Goal: Information Seeking & Learning: Learn about a topic

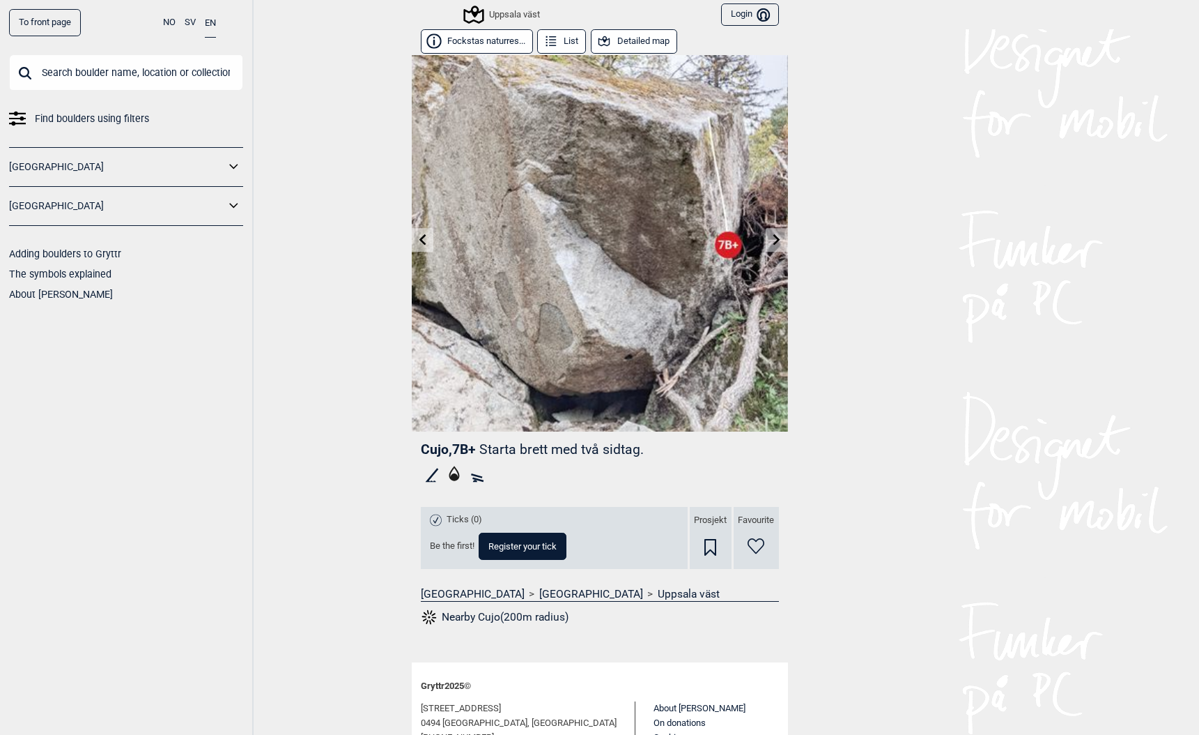
click at [41, 22] on link "To front page" at bounding box center [45, 22] width 72 height 27
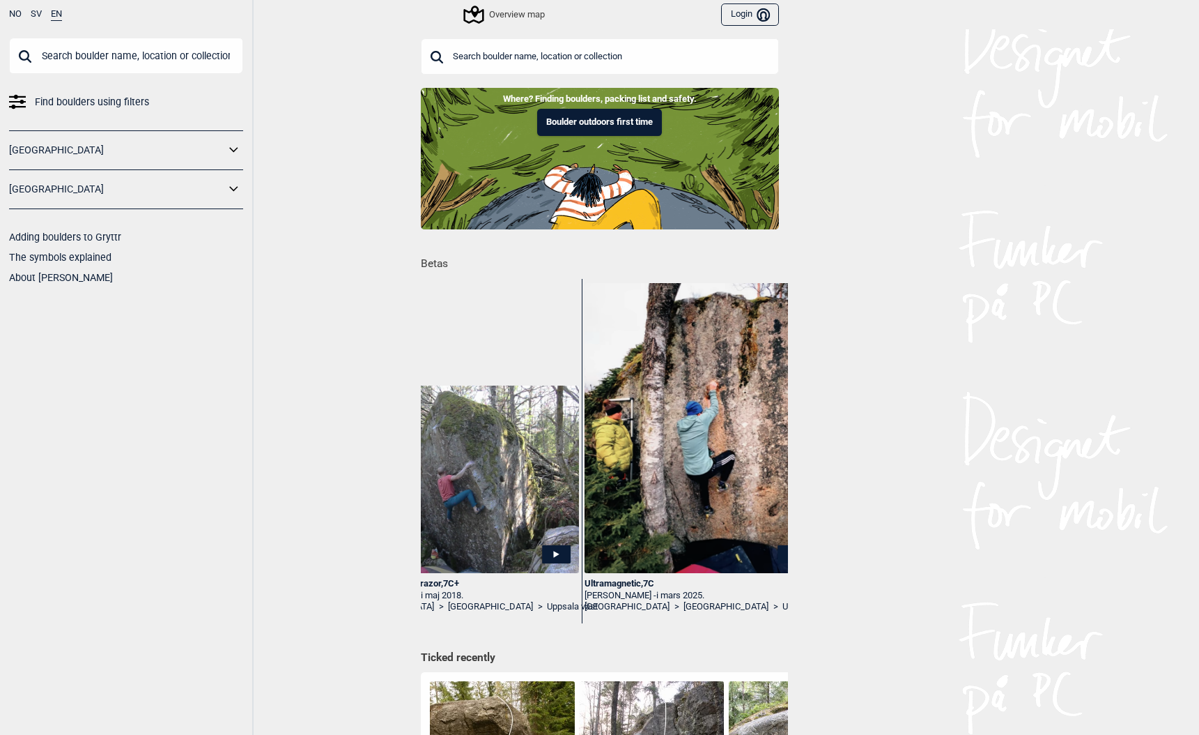
click at [603, 578] on div "Ultramagnetic , 7C" at bounding box center [699, 584] width 229 height 12
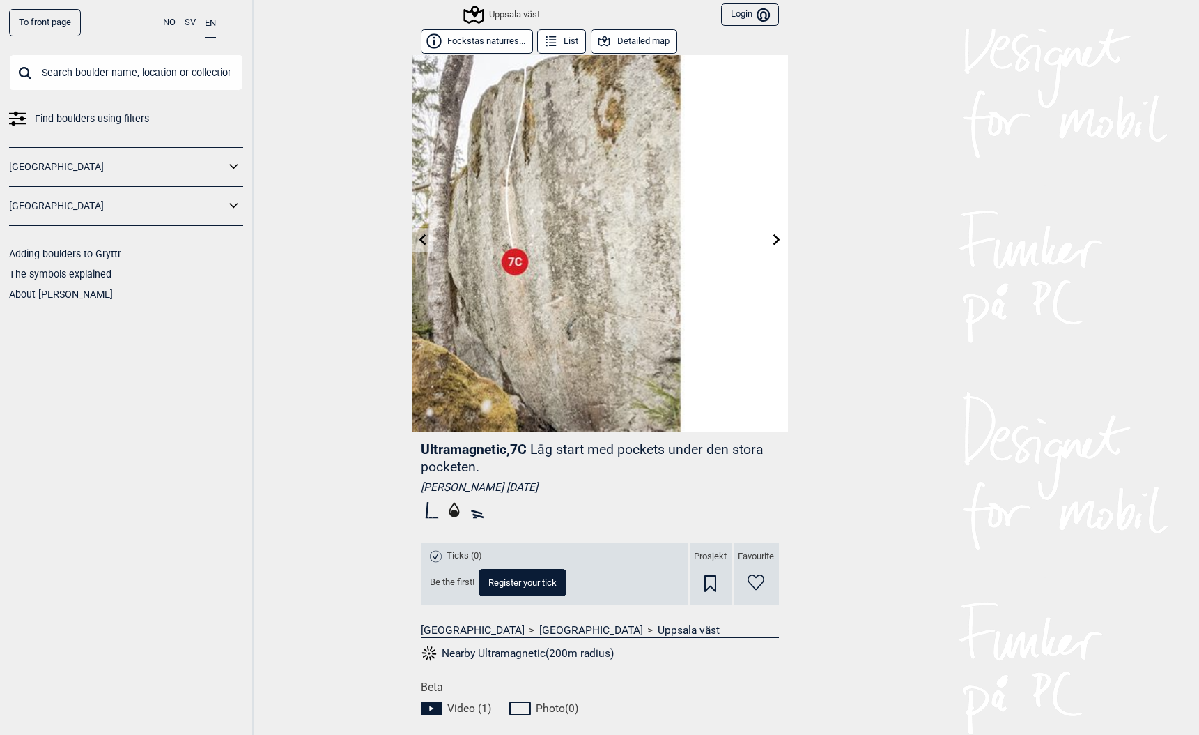
click at [557, 43] on icon at bounding box center [551, 41] width 15 height 15
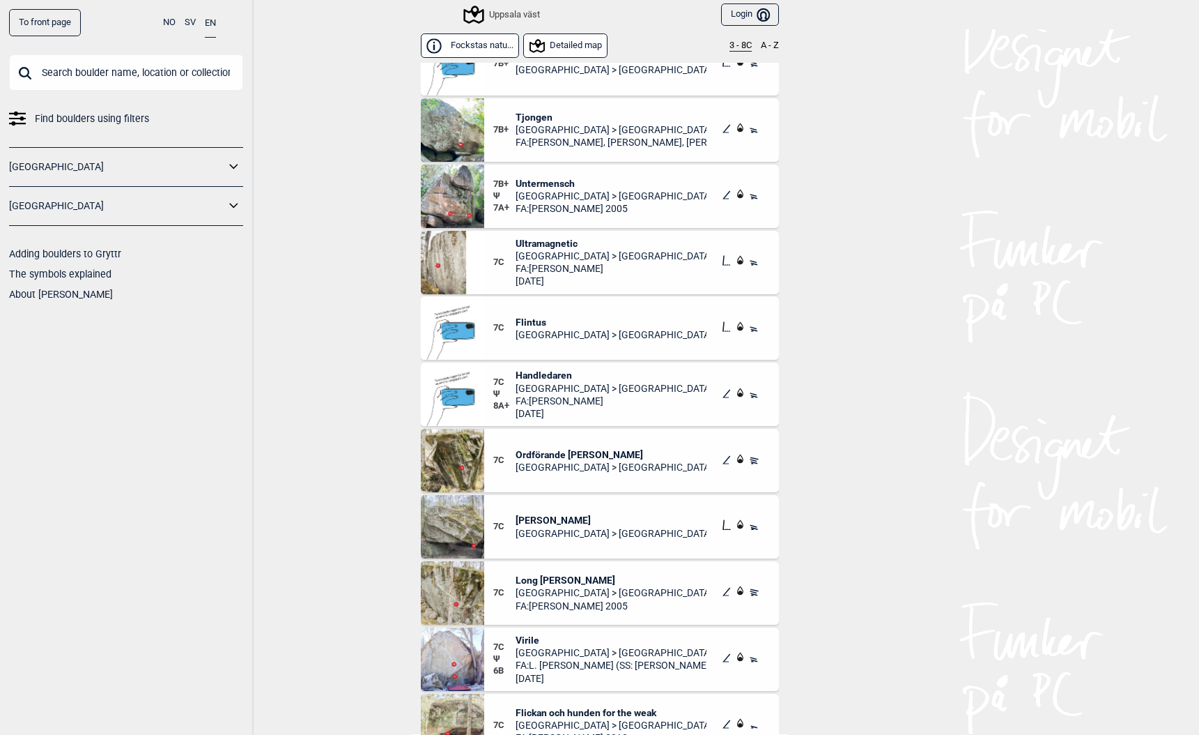
click at [577, 44] on button "Detailed map" at bounding box center [565, 45] width 84 height 24
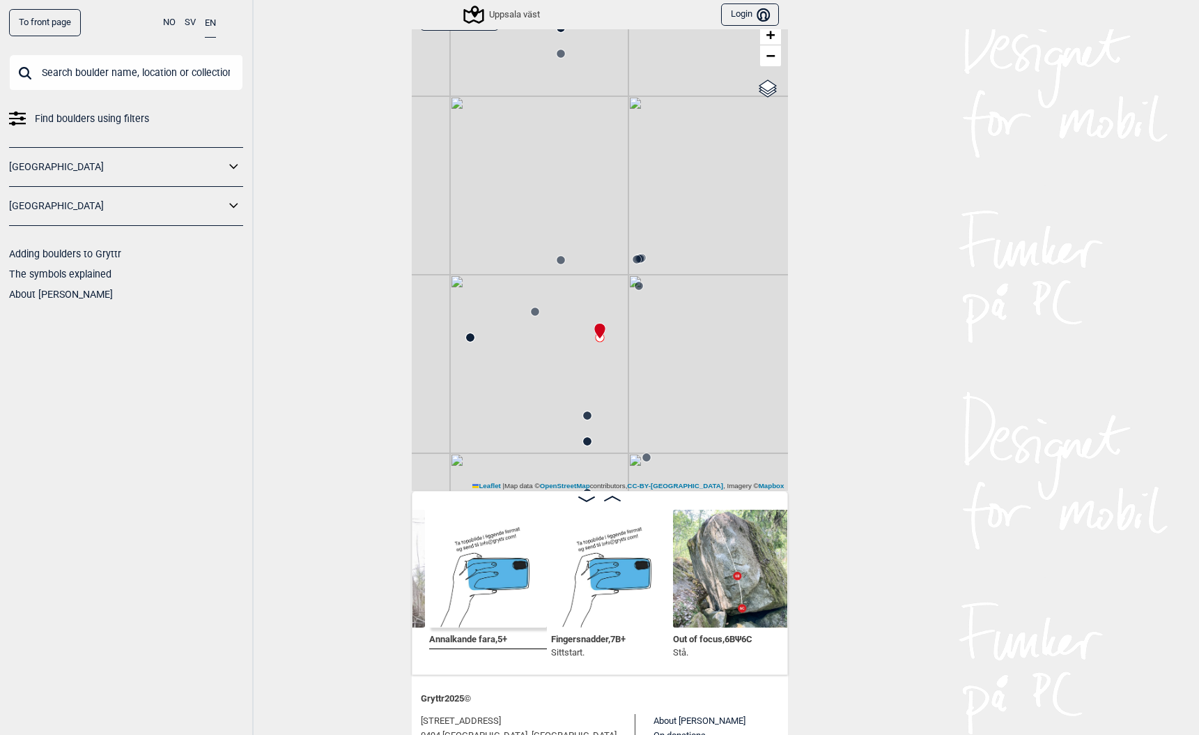
scroll to position [55, 0]
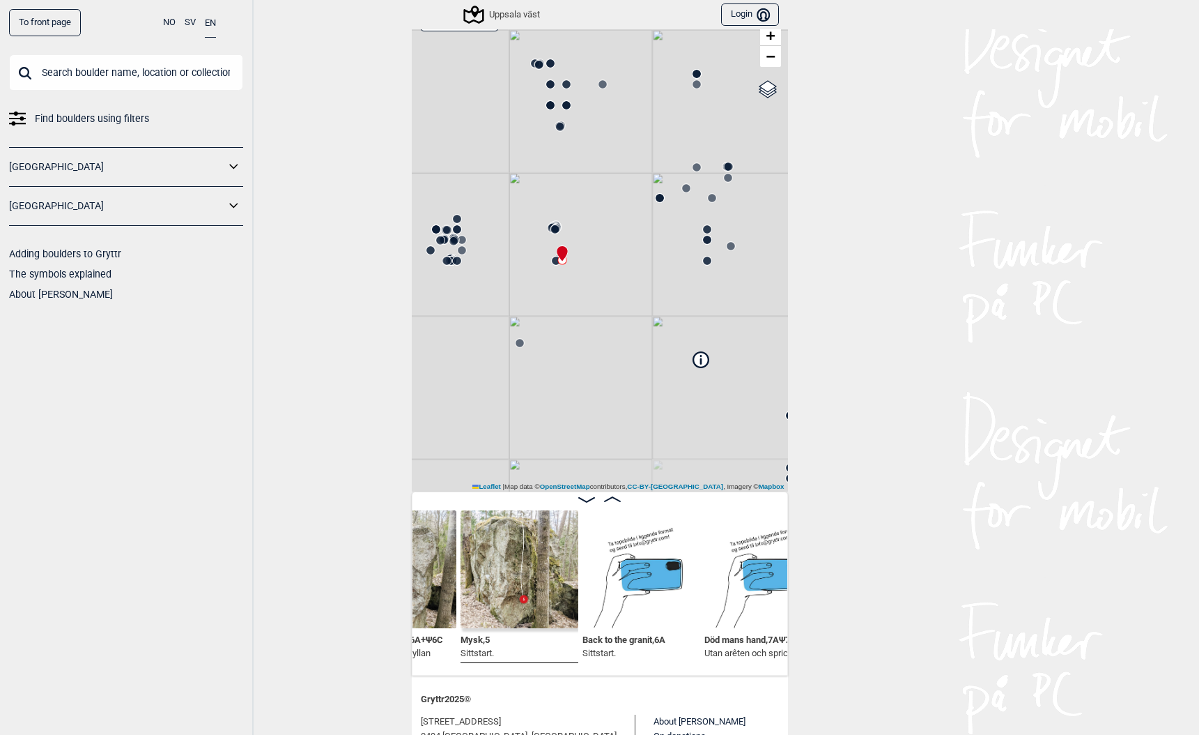
scroll to position [54, 0]
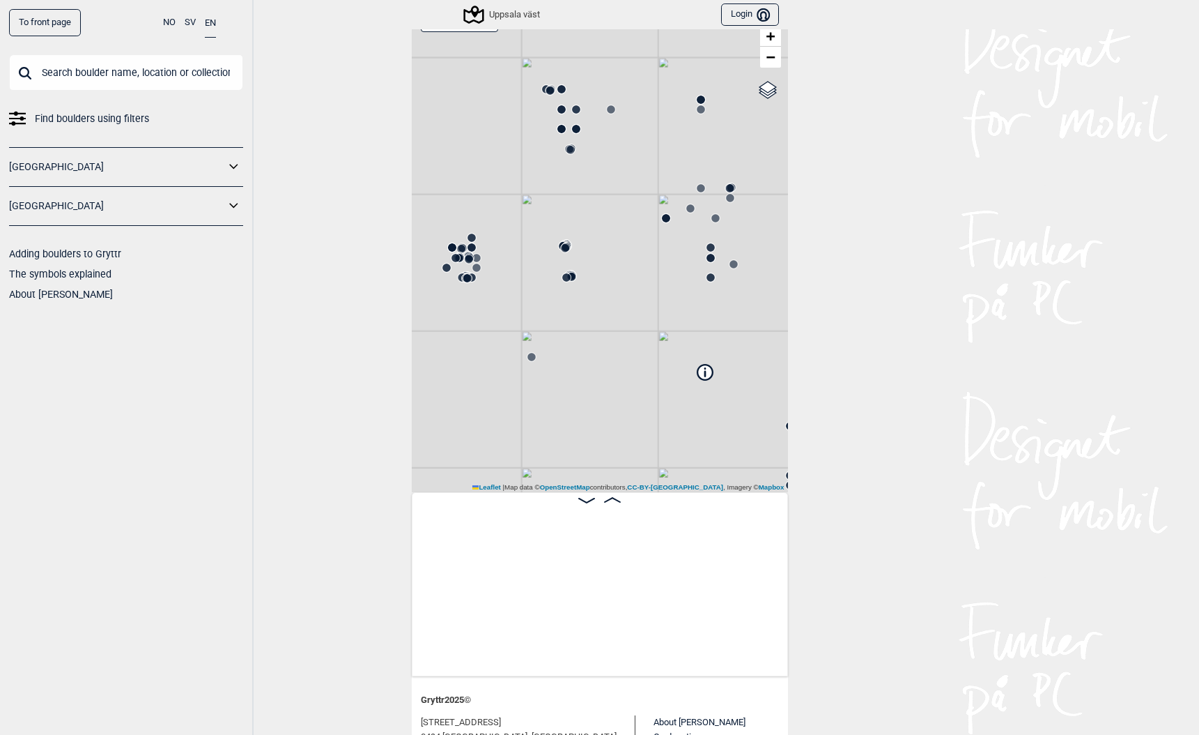
scroll to position [0, 25004]
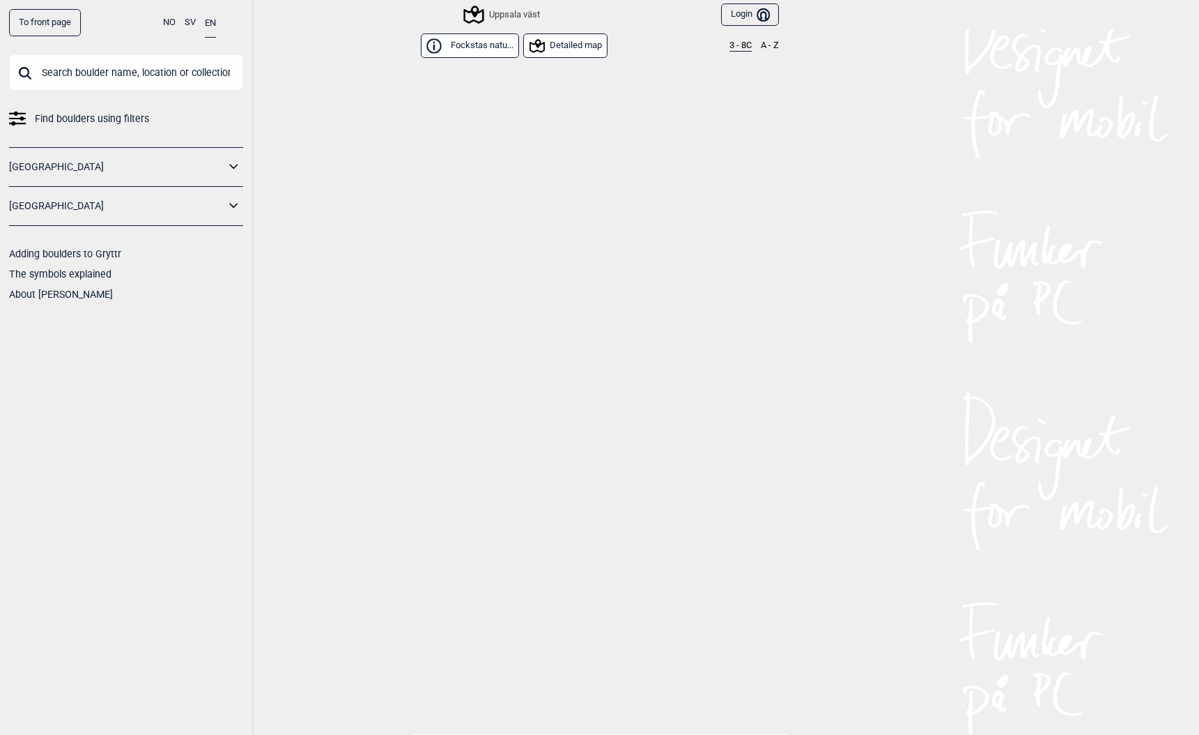
scroll to position [20864, 0]
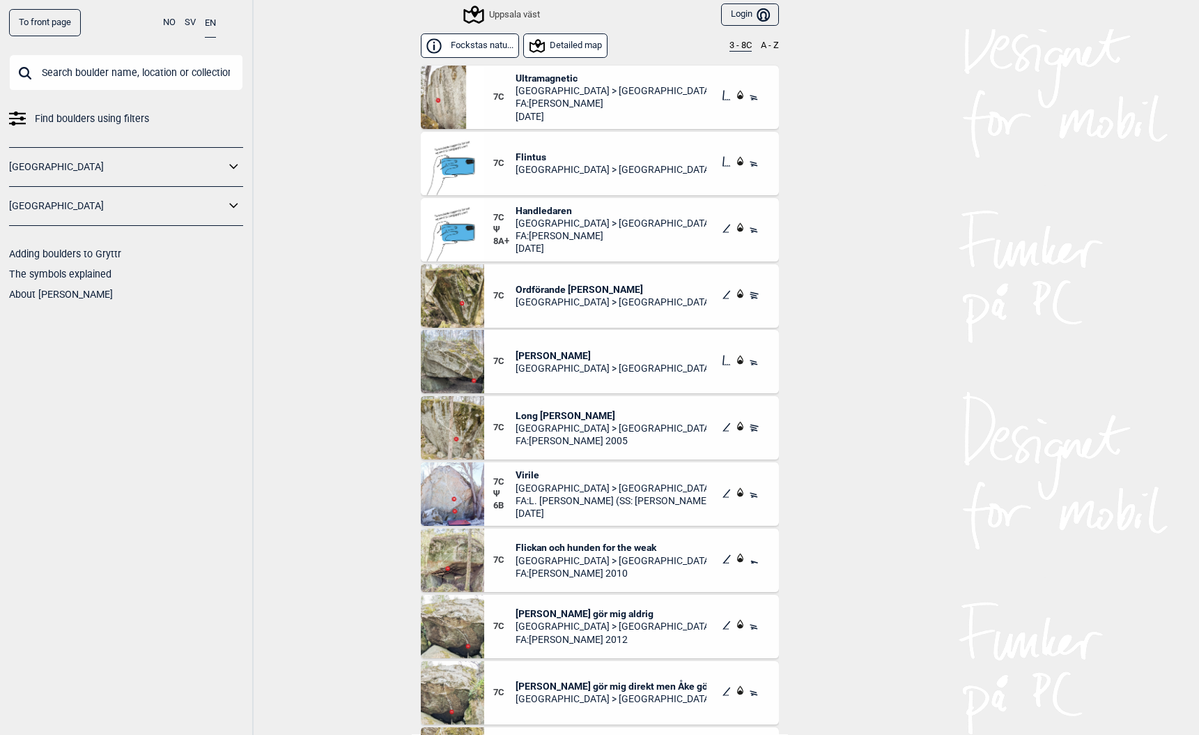
click at [40, 78] on input "text" at bounding box center [126, 72] width 234 height 36
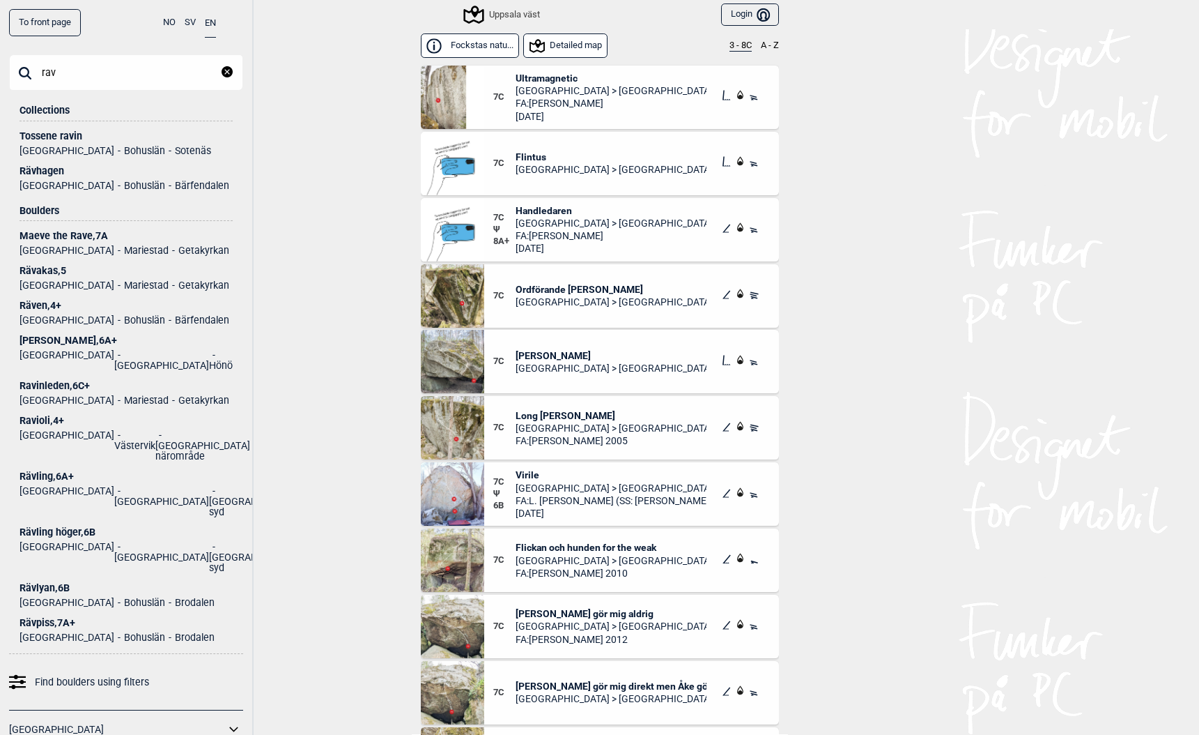
type input "rav"
click at [38, 172] on div "Rävhagen" at bounding box center [126, 171] width 213 height 10
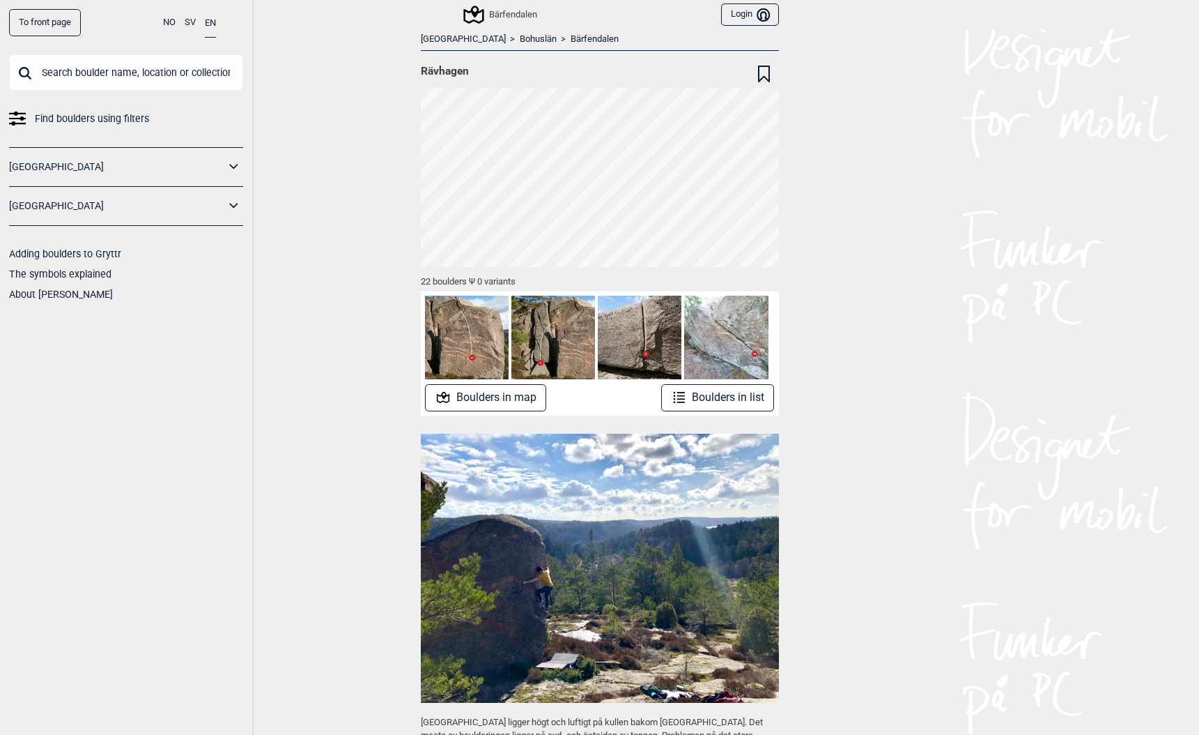
click at [466, 405] on button "Boulders in map" at bounding box center [485, 397] width 121 height 27
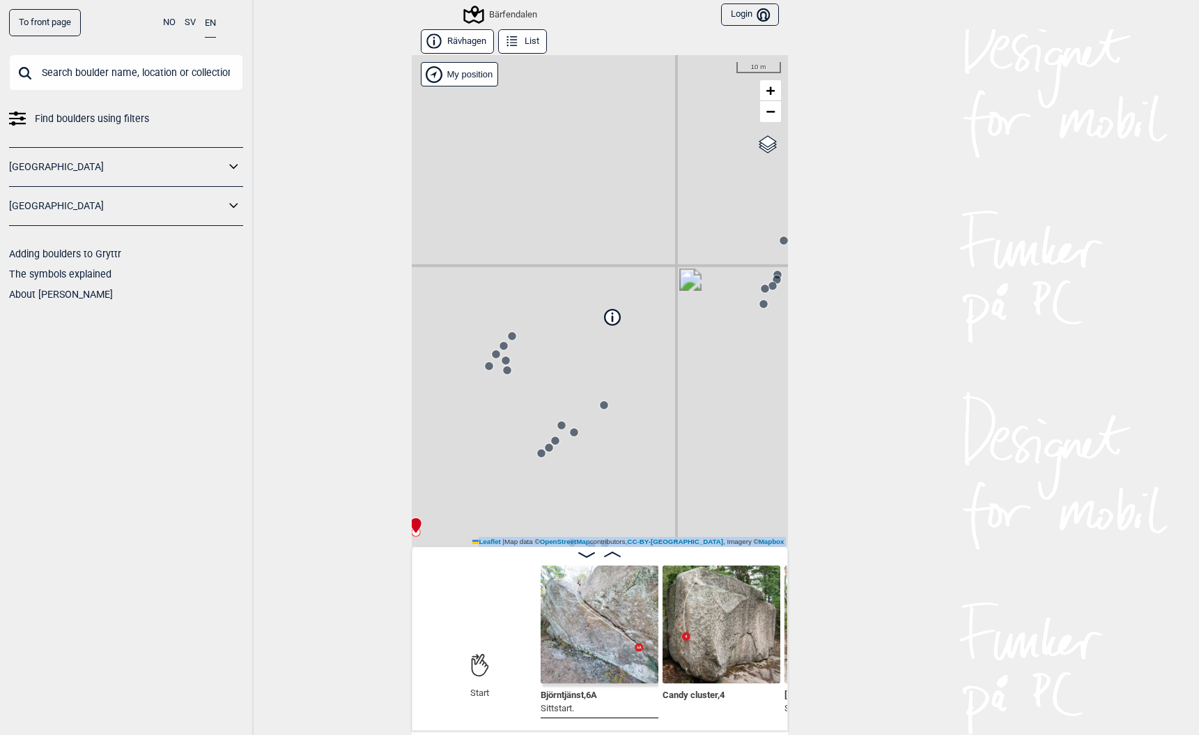
drag, startPoint x: 461, startPoint y: 624, endPoint x: 295, endPoint y: 462, distance: 231.6
click at [295, 461] on div "To front page NO SV EN Find boulders using filters Norge Sverige Adding boulder…" at bounding box center [599, 367] width 1199 height 735
drag, startPoint x: 485, startPoint y: 610, endPoint x: 433, endPoint y: 293, distance: 320.6
click at [433, 293] on div "Rävhagen List Bärfendalen Brukerens posisjon My position 10 m + − OpenStreetMap…" at bounding box center [600, 379] width 376 height 701
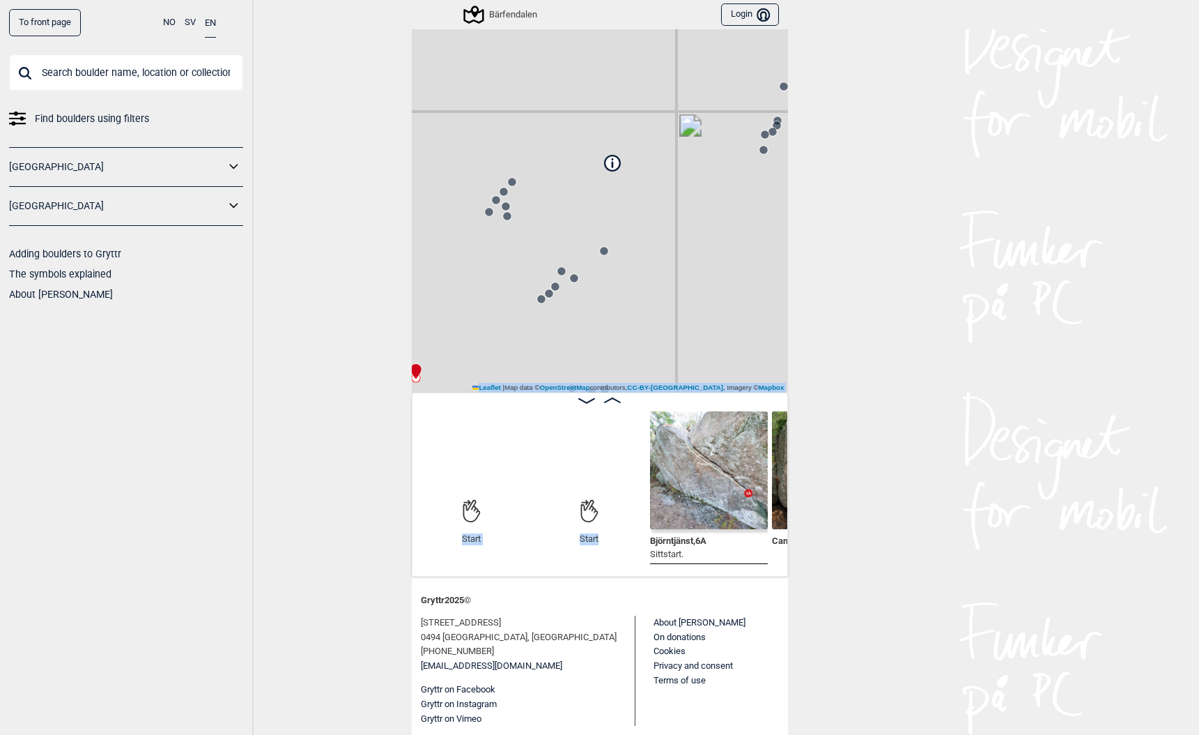
drag, startPoint x: 506, startPoint y: 546, endPoint x: 284, endPoint y: 154, distance: 450.3
click at [292, 158] on div "To front page NO SV EN Find boulders using filters Norge Sverige Adding boulder…" at bounding box center [599, 367] width 1199 height 735
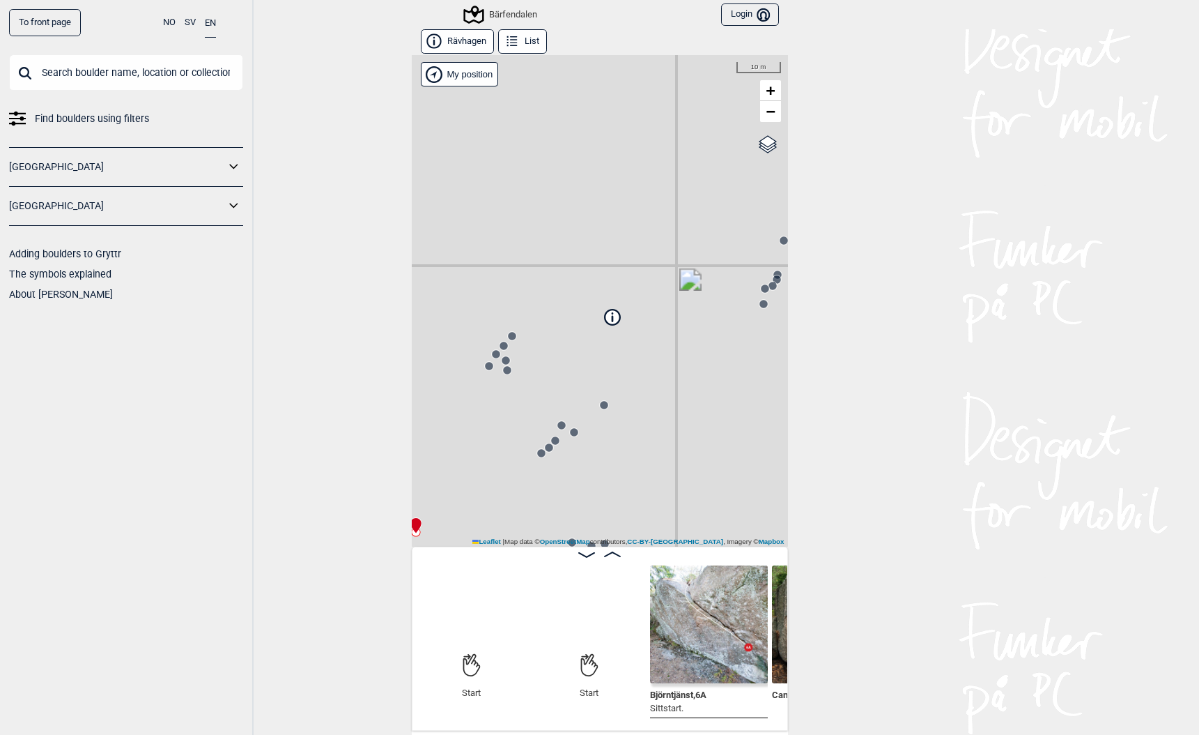
click at [43, 78] on input "text" at bounding box center [126, 72] width 234 height 36
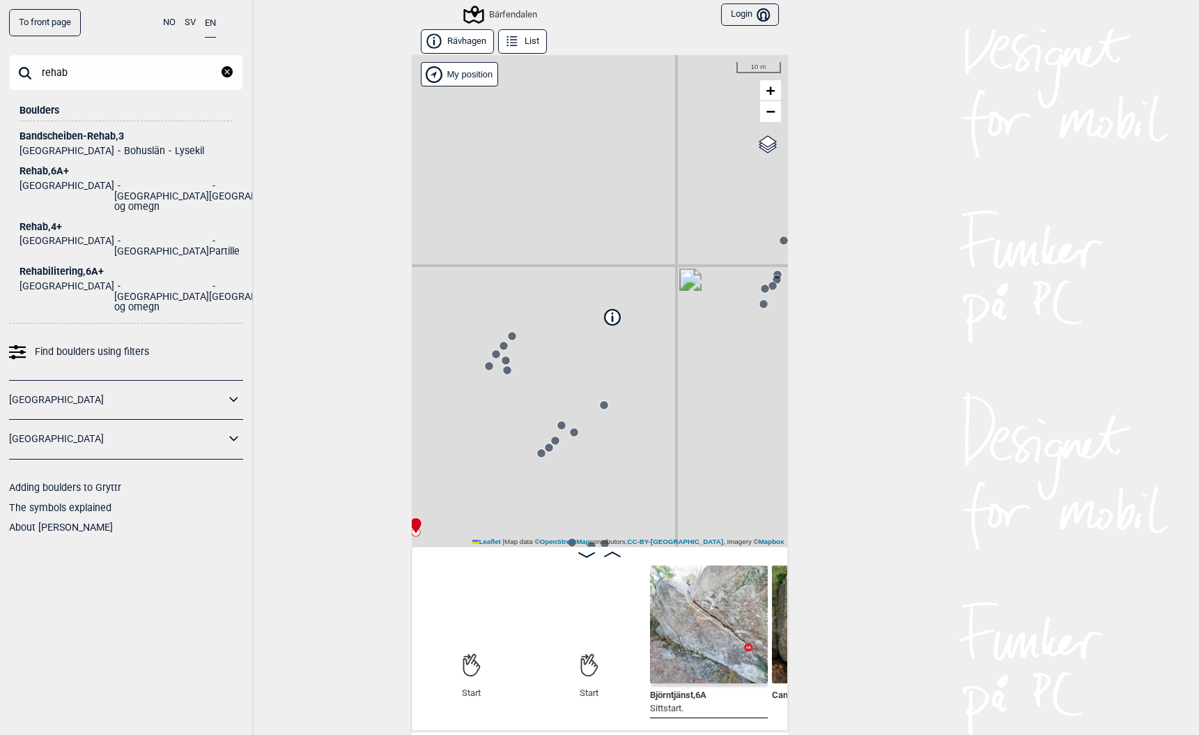
type input "rehab"
click at [30, 172] on div "Rehab , 6A+" at bounding box center [126, 171] width 213 height 10
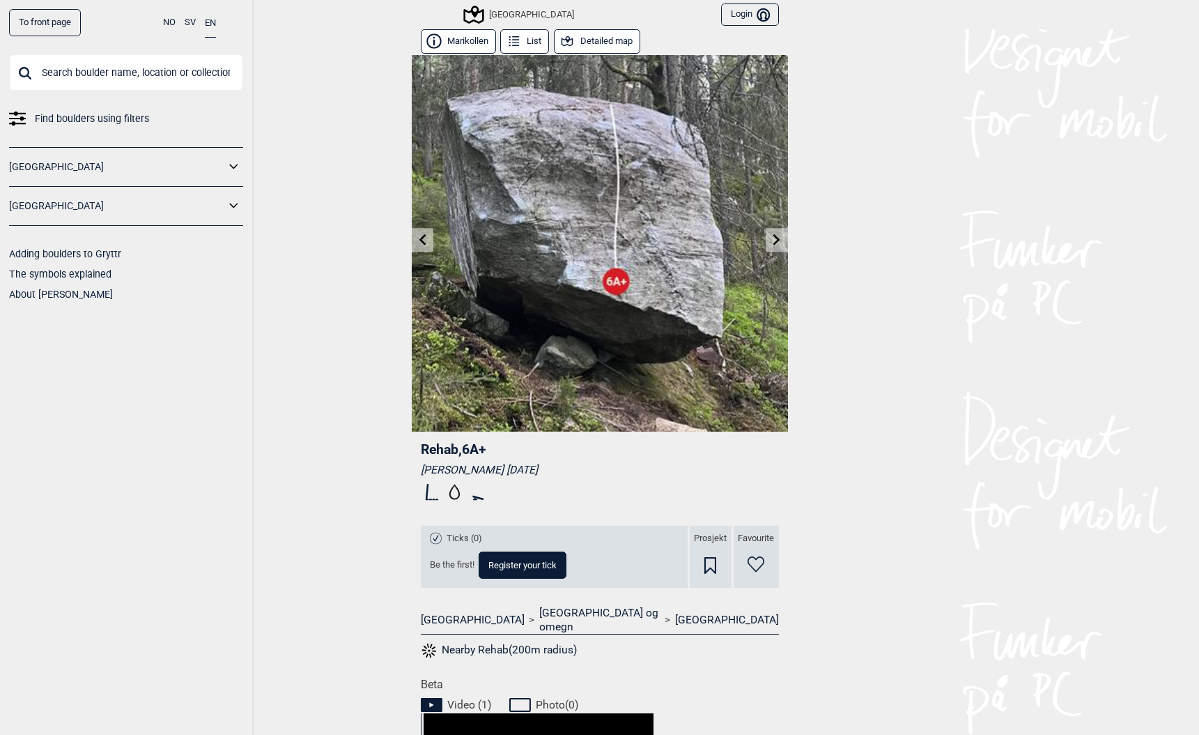
click at [778, 242] on icon at bounding box center [776, 238] width 11 height 11
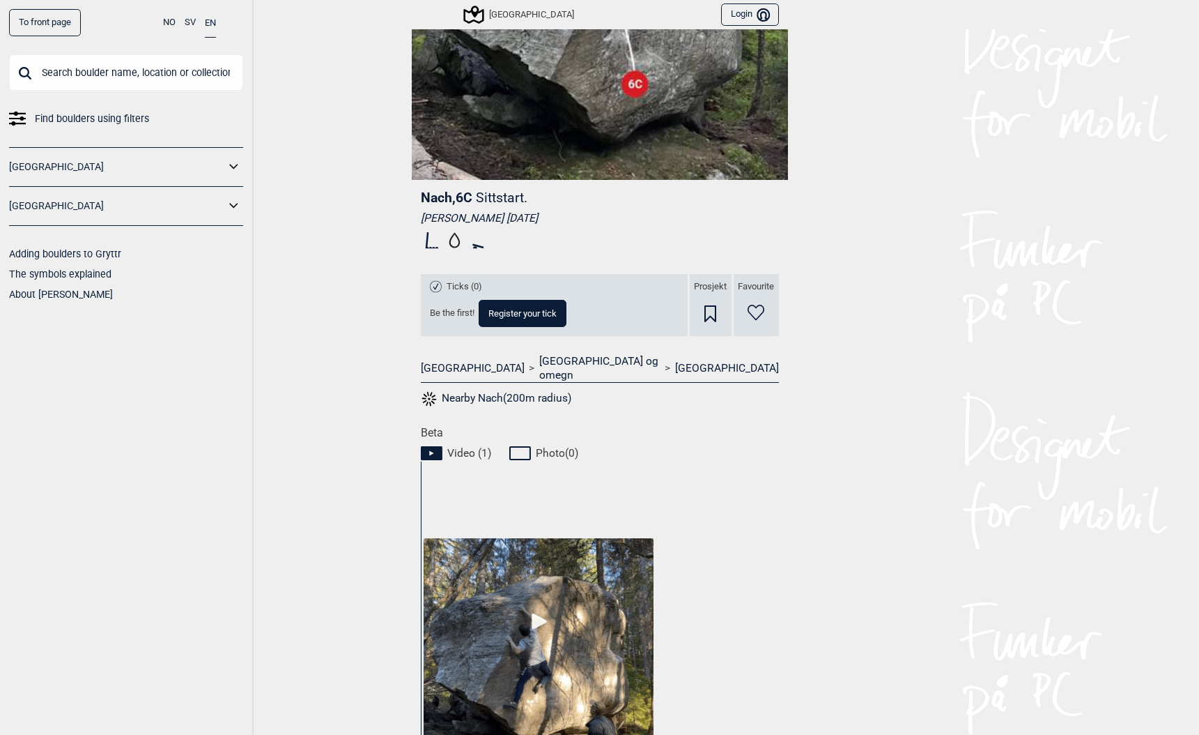
scroll to position [112, 0]
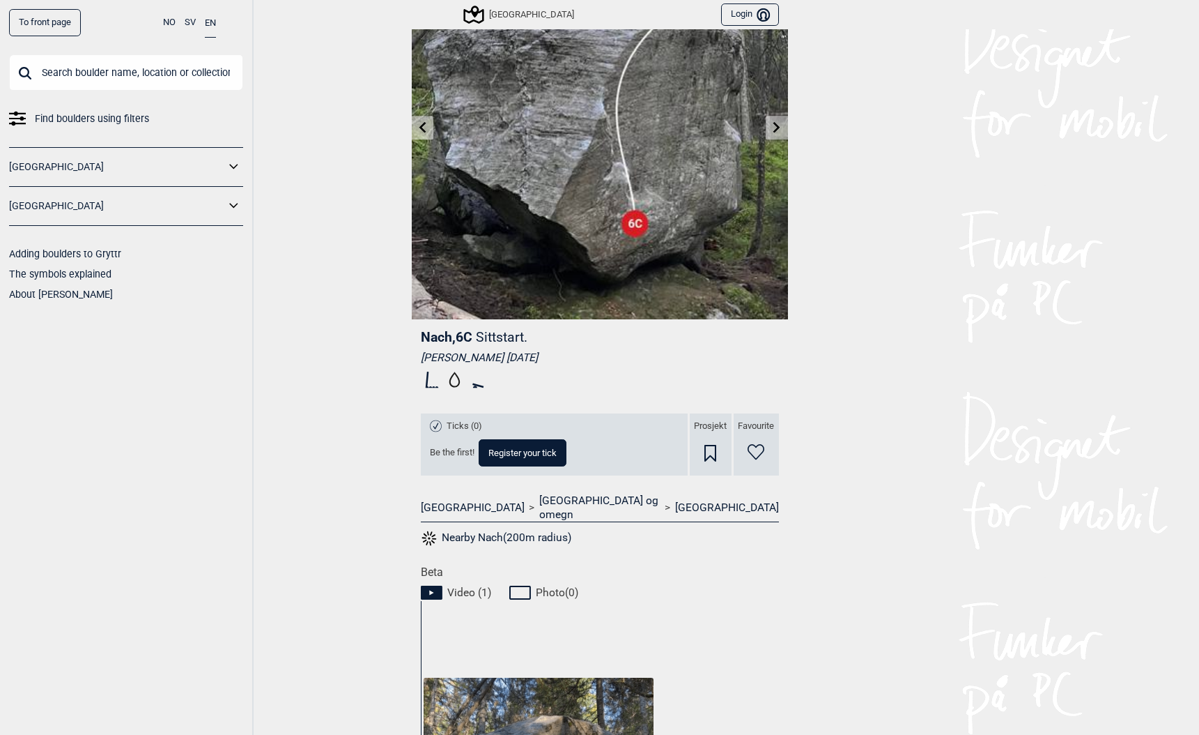
click at [430, 332] on span "Nach , 6C" at bounding box center [447, 337] width 52 height 16
copy span "Nach"
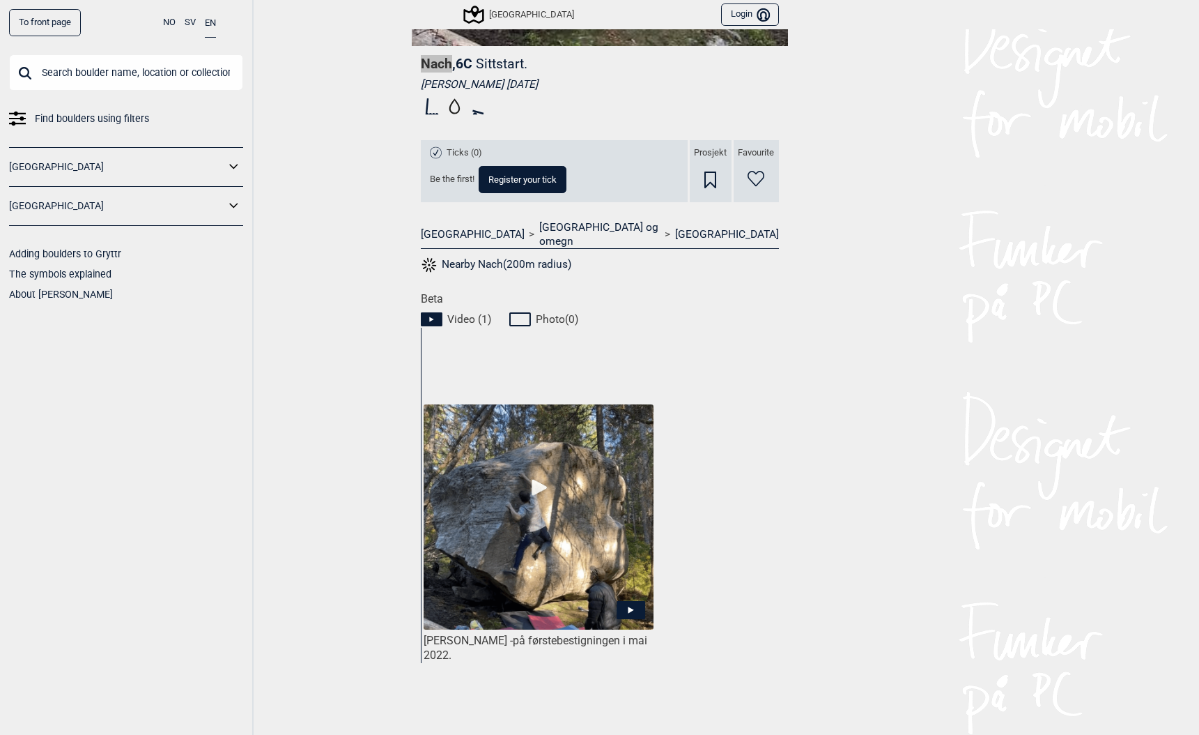
scroll to position [530, 0]
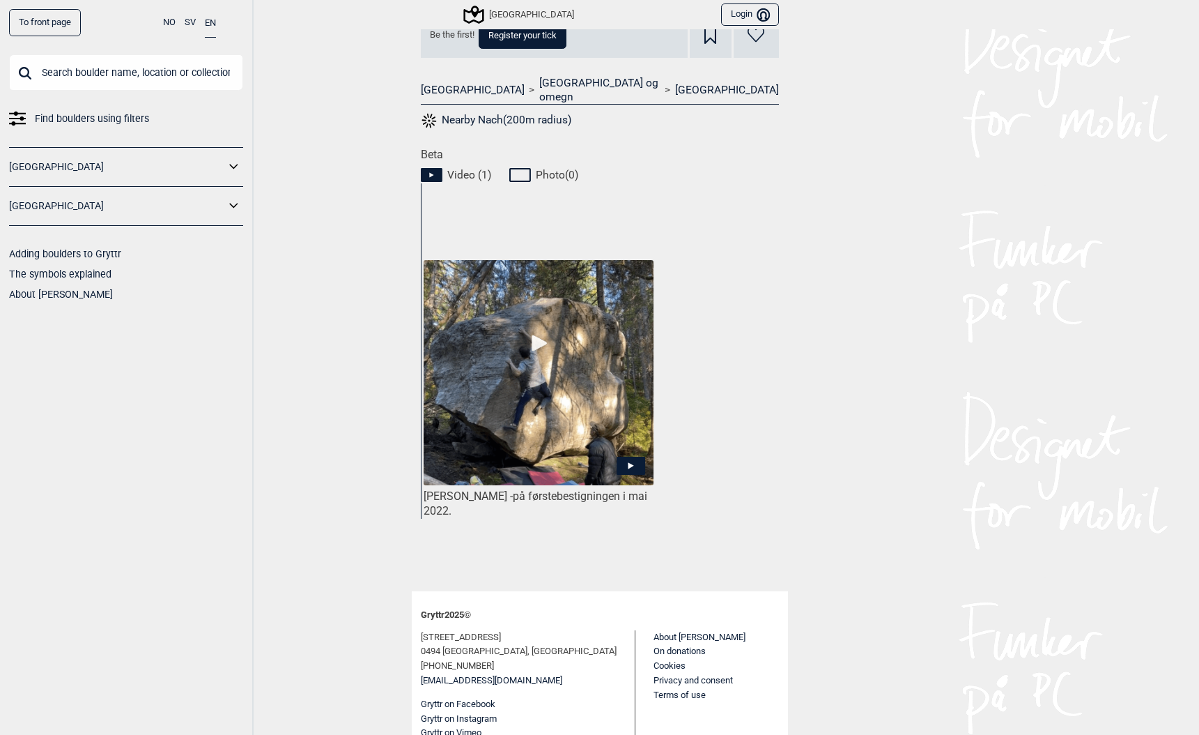
click at [637, 456] on icon at bounding box center [631, 465] width 29 height 18
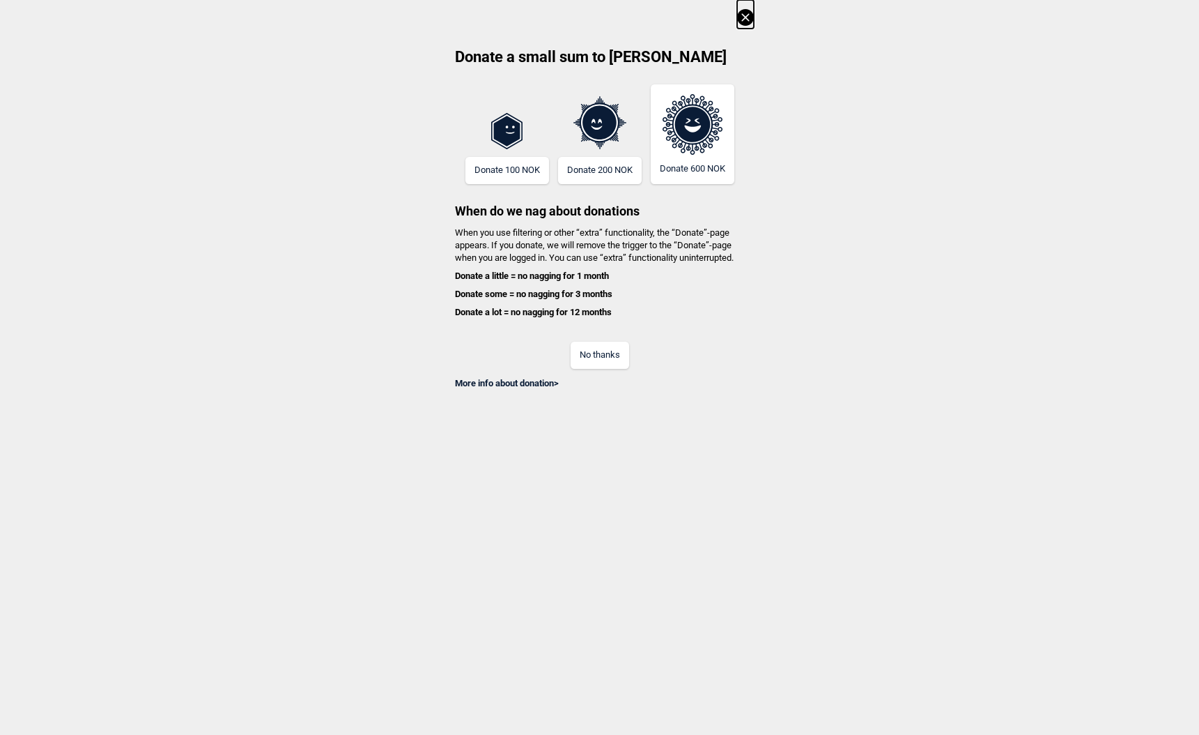
click at [591, 366] on button "No thanks" at bounding box center [600, 354] width 59 height 27
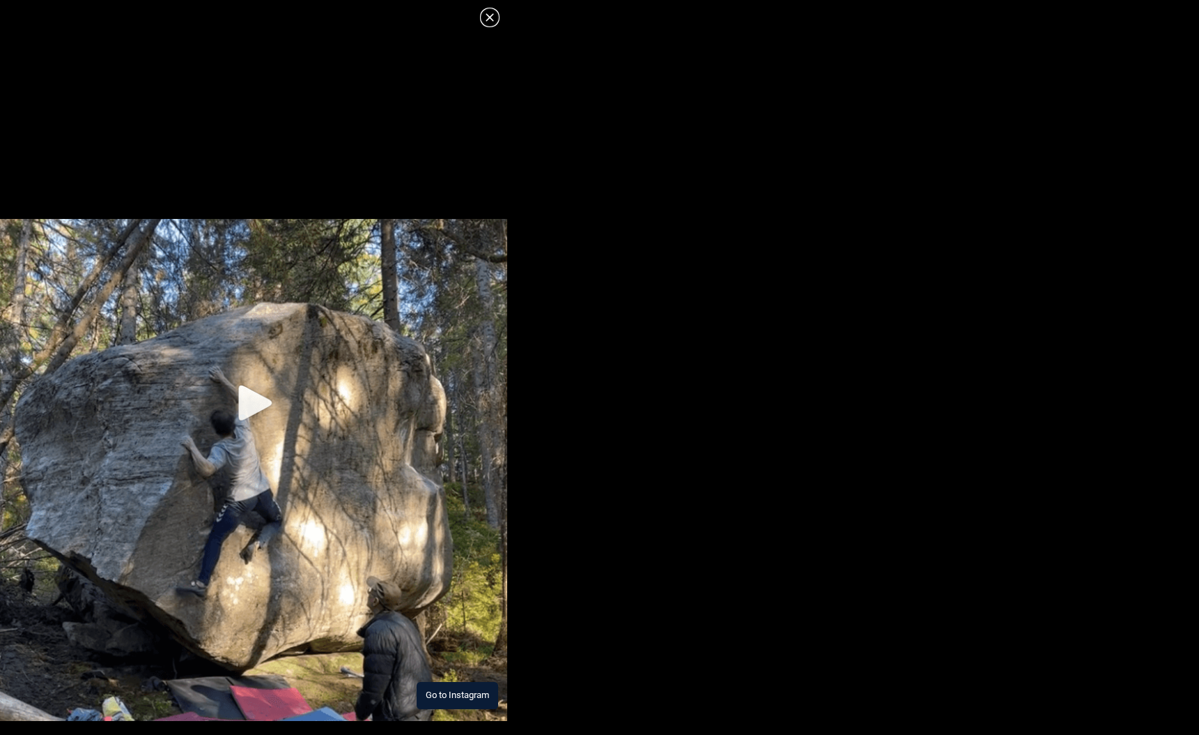
click at [461, 697] on button "Go to Instagram" at bounding box center [458, 695] width 82 height 27
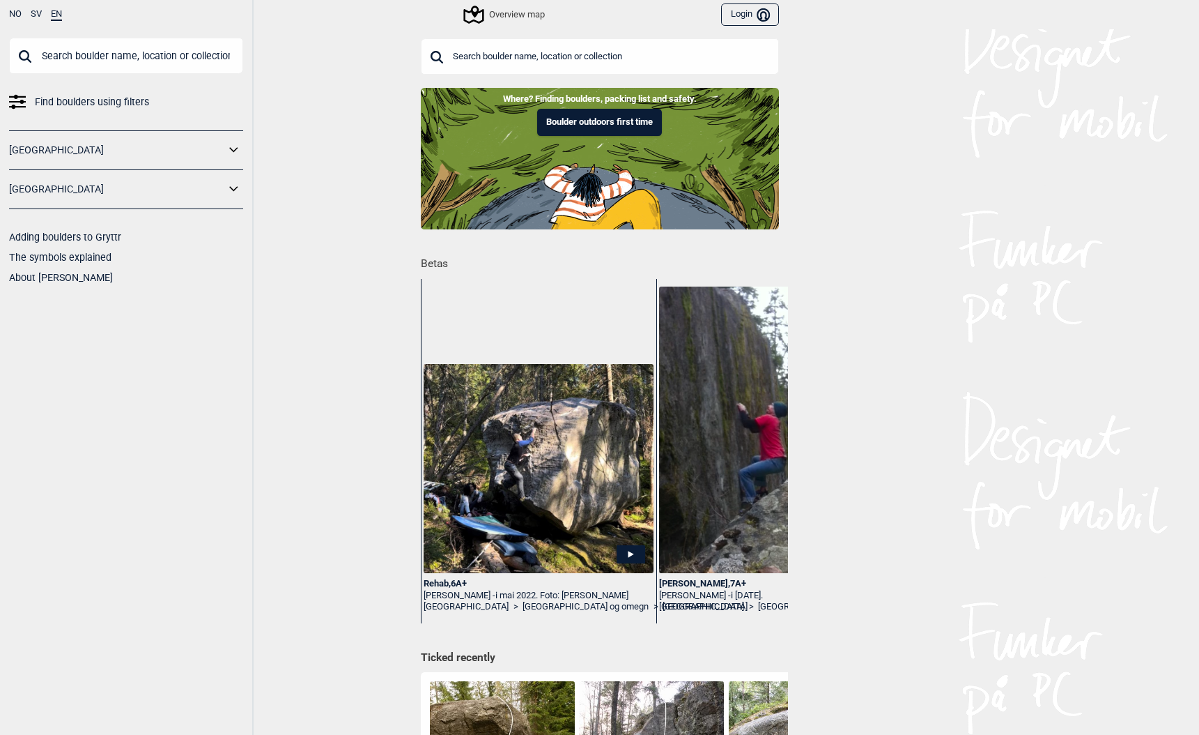
click at [131, 55] on input "text" at bounding box center [126, 56] width 234 height 36
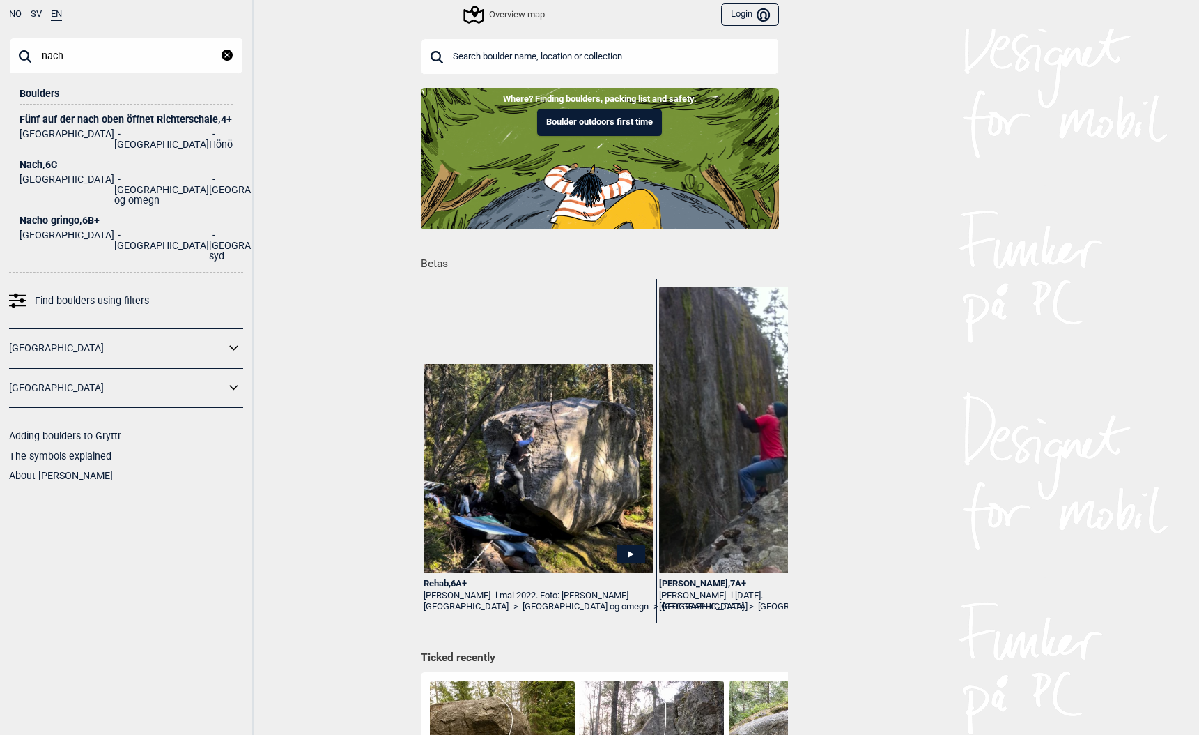
type input "nach"
click at [37, 160] on div "Nach , 6C" at bounding box center [126, 165] width 213 height 10
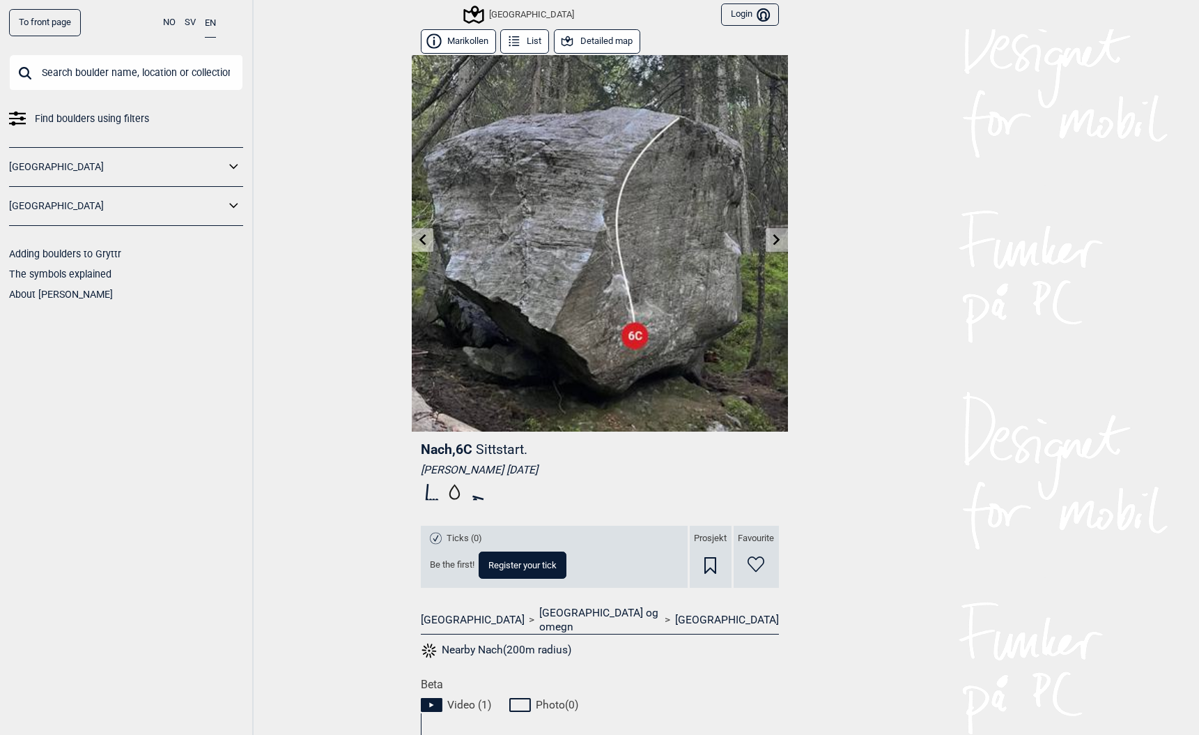
click at [418, 240] on icon at bounding box center [422, 238] width 11 height 11
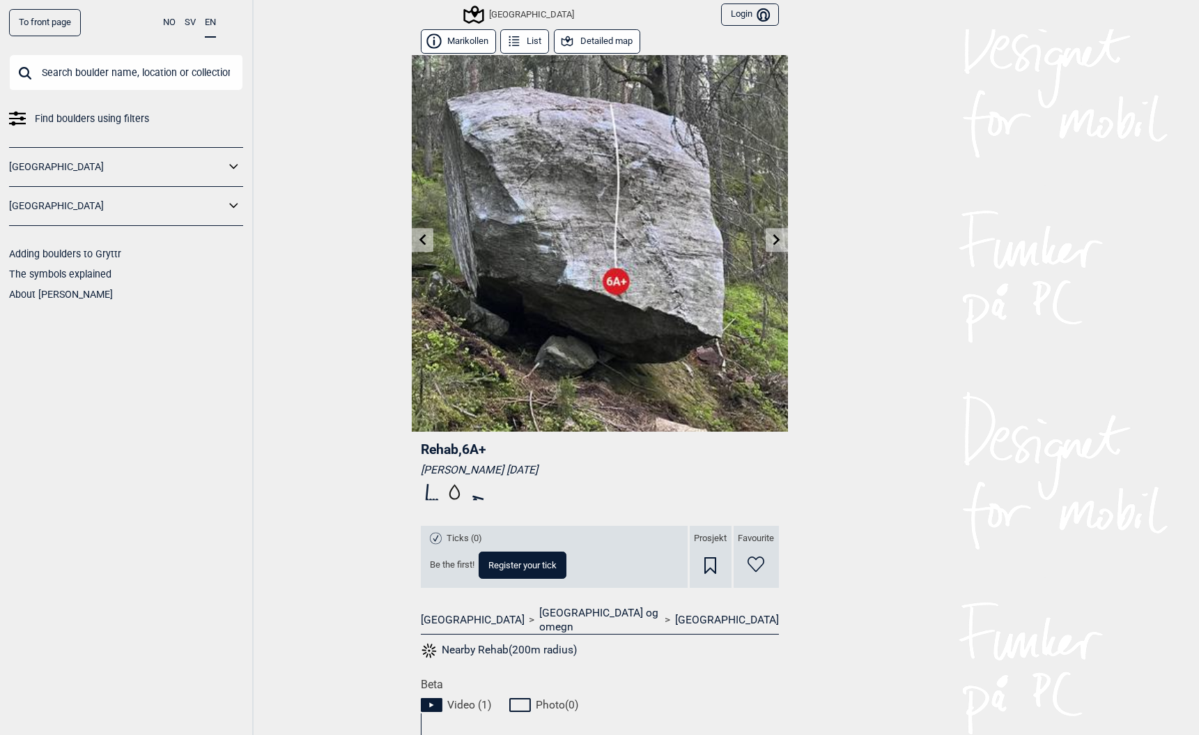
click at [422, 239] on icon at bounding box center [422, 238] width 7 height 11
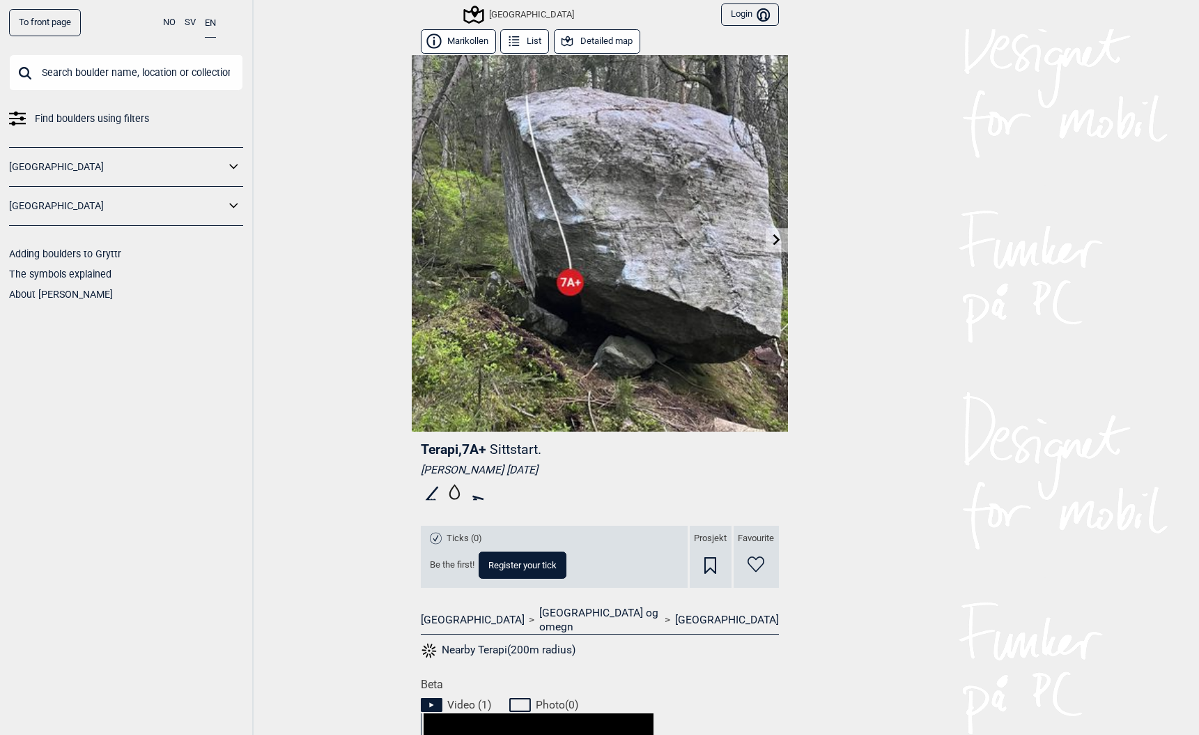
click at [777, 245] on link at bounding box center [777, 240] width 22 height 23
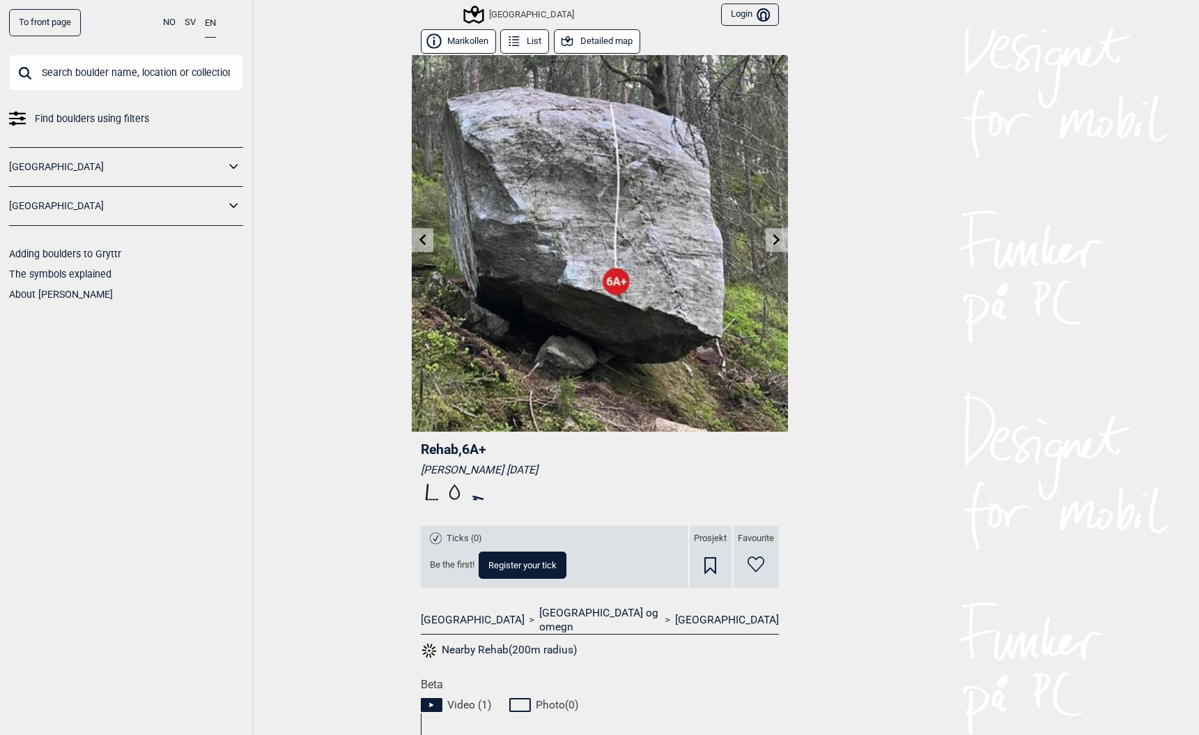
click at [777, 245] on link at bounding box center [777, 240] width 22 height 23
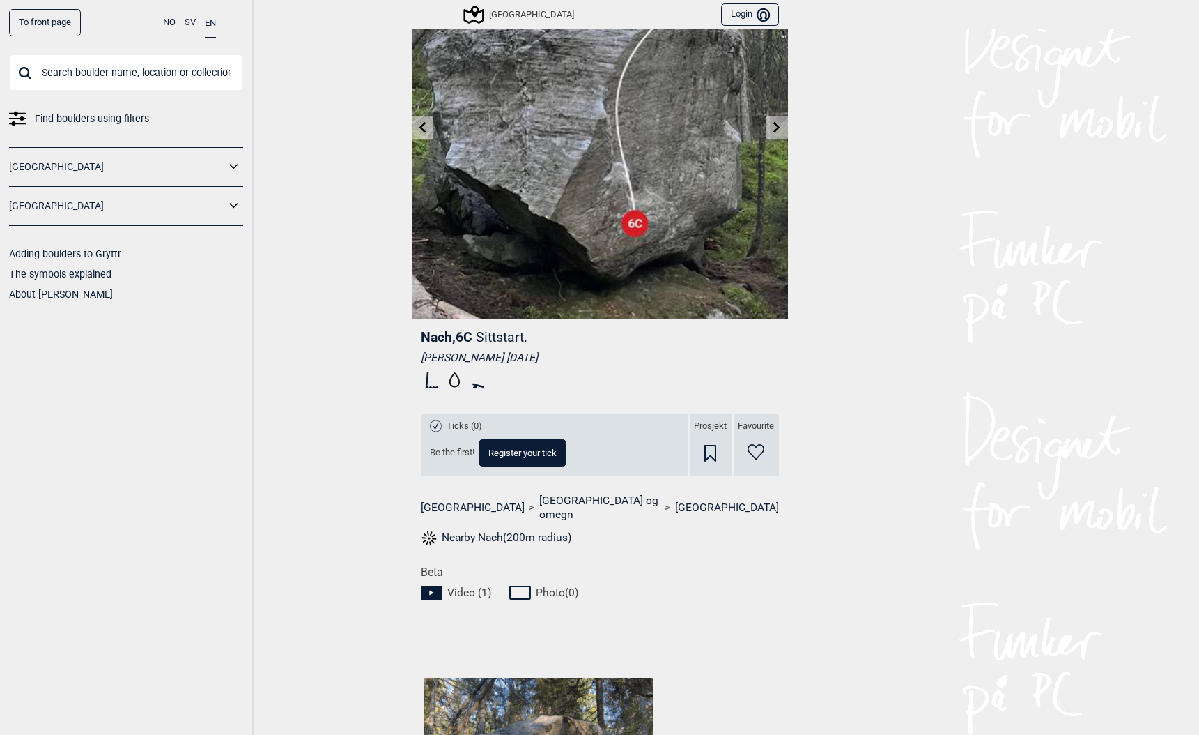
scroll to position [118, 0]
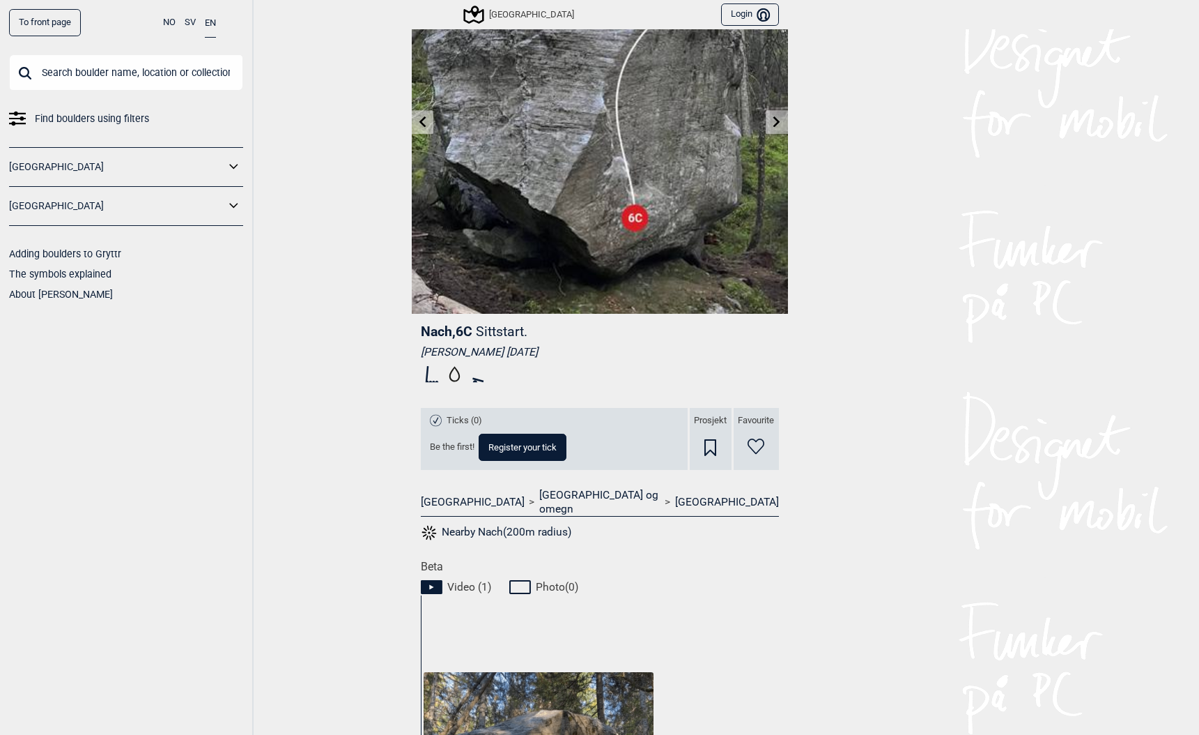
click at [421, 125] on icon at bounding box center [422, 121] width 11 height 11
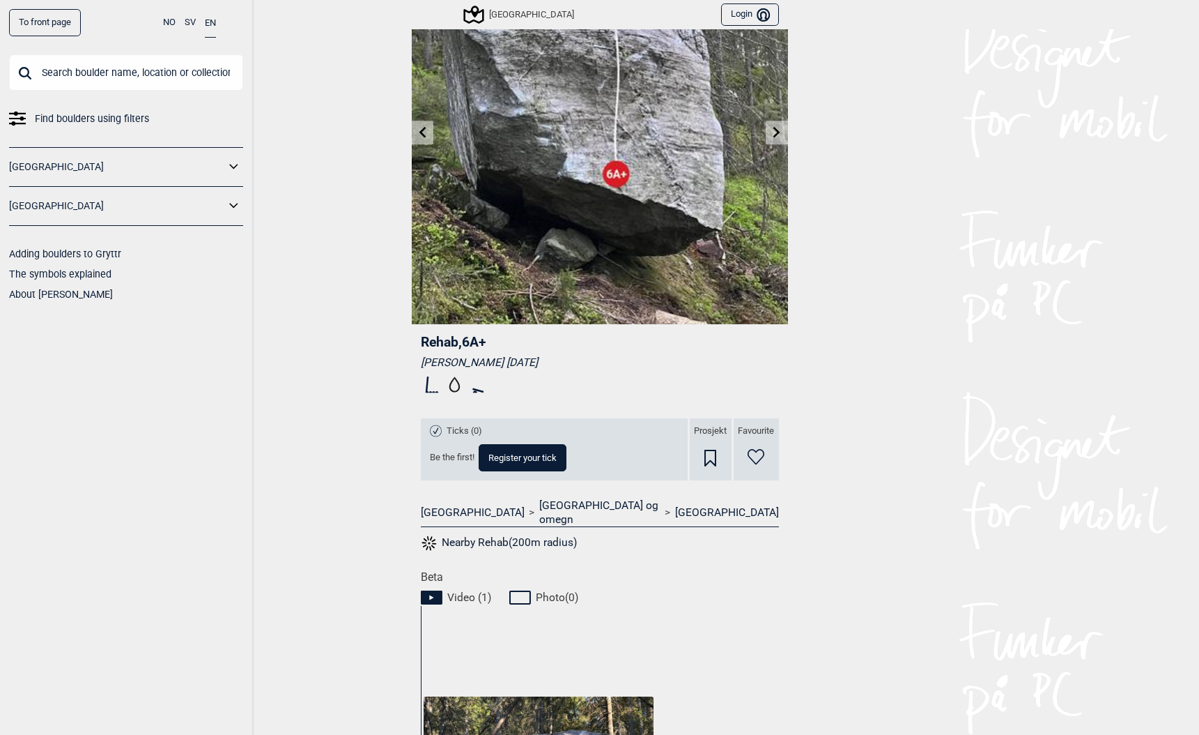
scroll to position [80, 0]
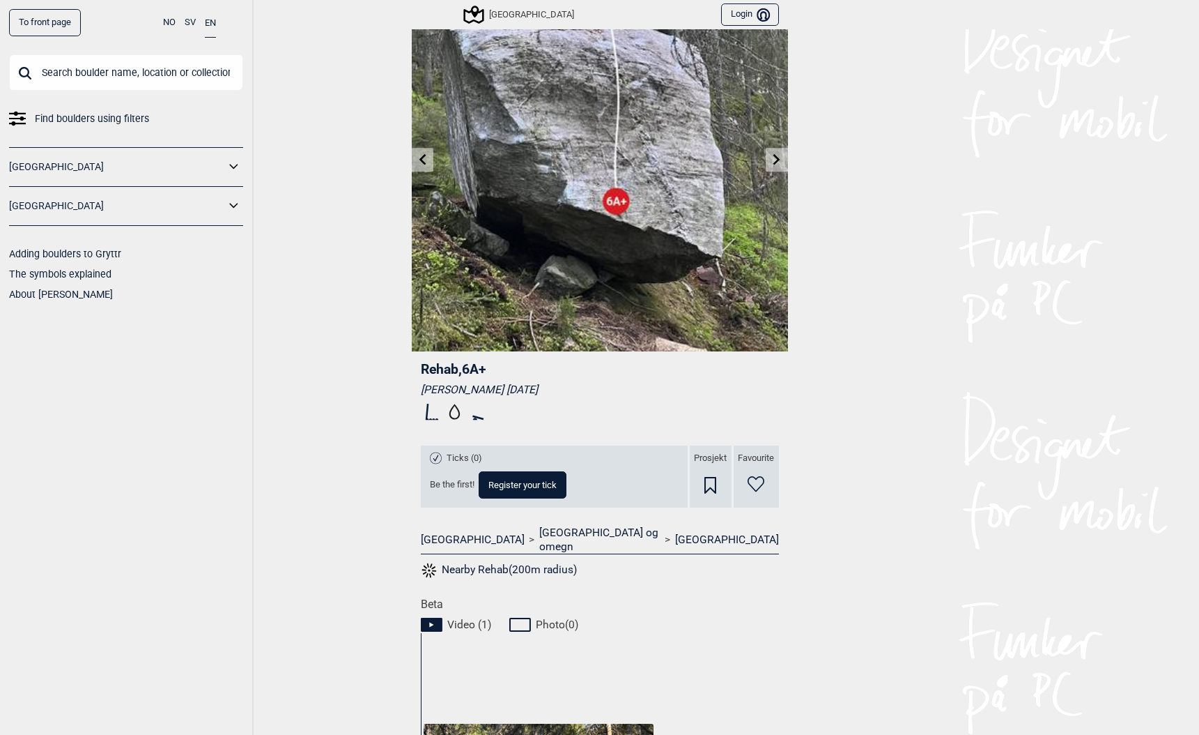
click at [422, 160] on icon at bounding box center [422, 158] width 7 height 11
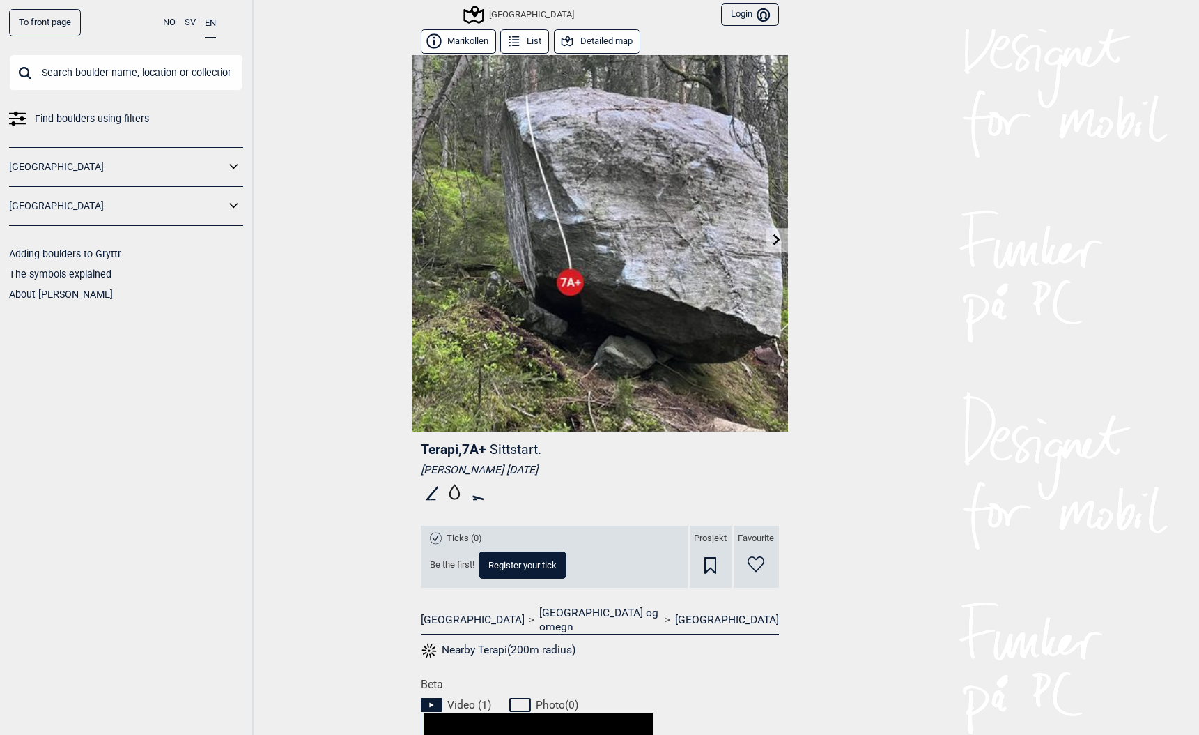
click at [433, 445] on span "Terapi , 7A+" at bounding box center [454, 449] width 66 height 16
copy span "Terapi"
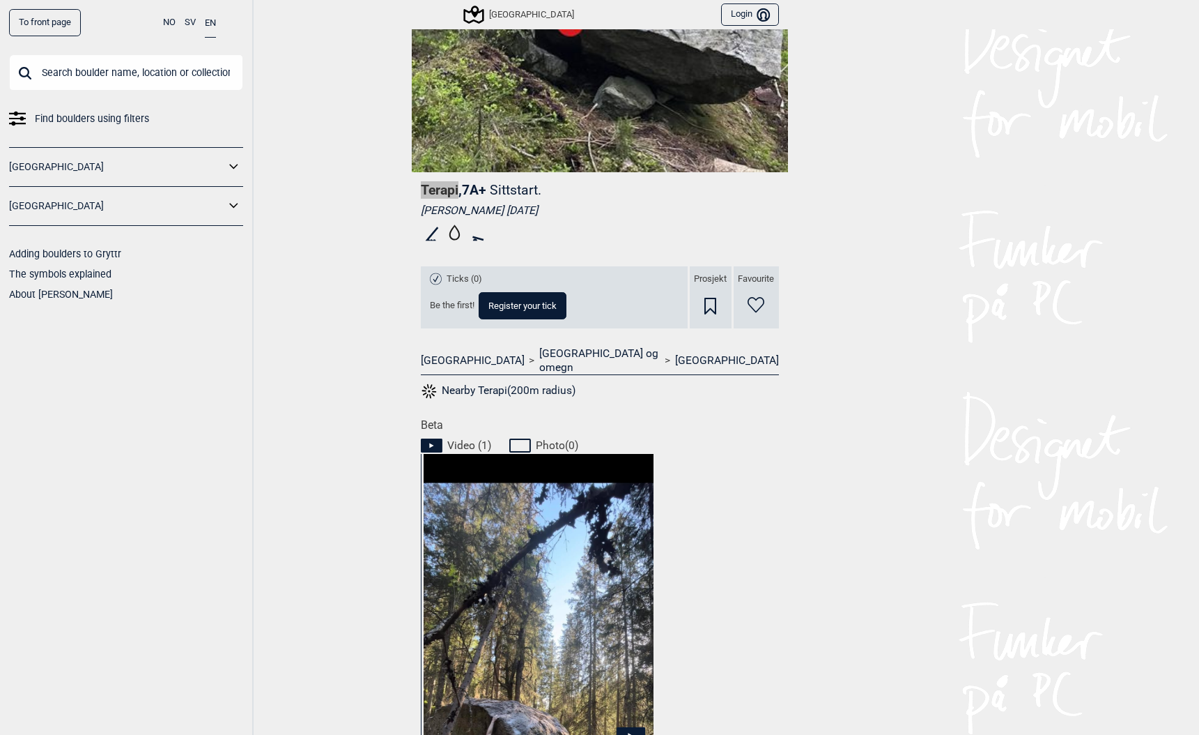
scroll to position [530, 0]
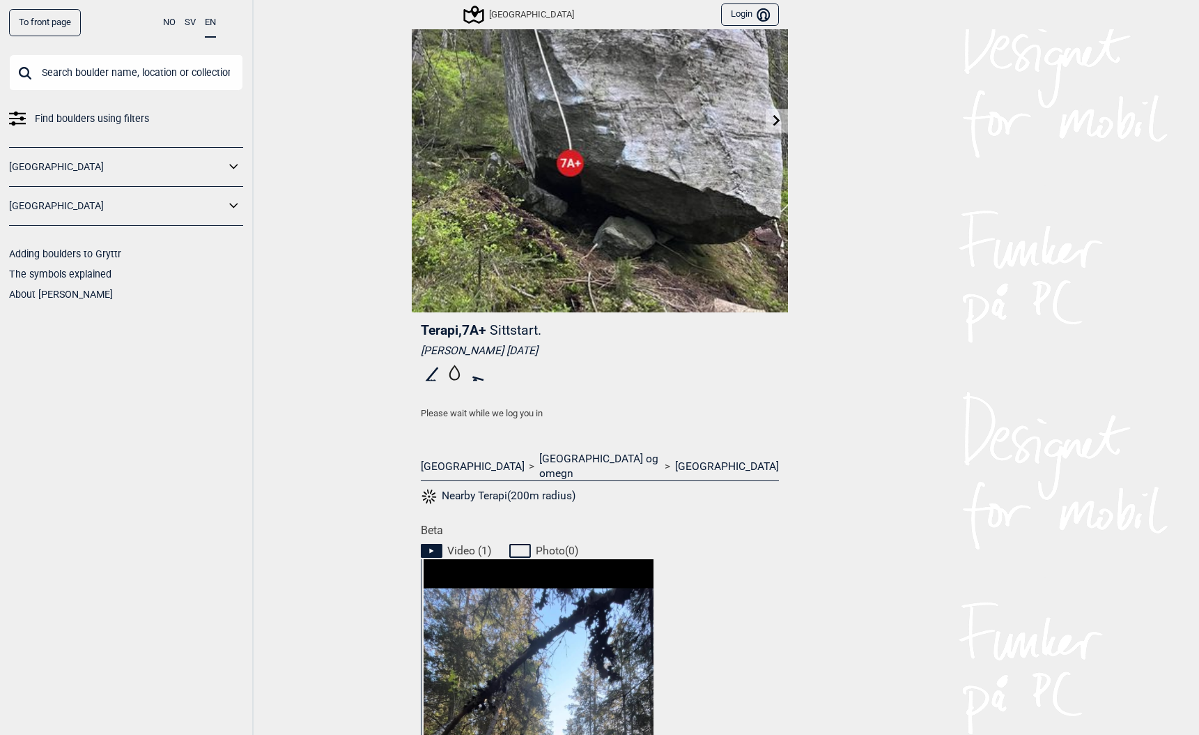
scroll to position [206, 0]
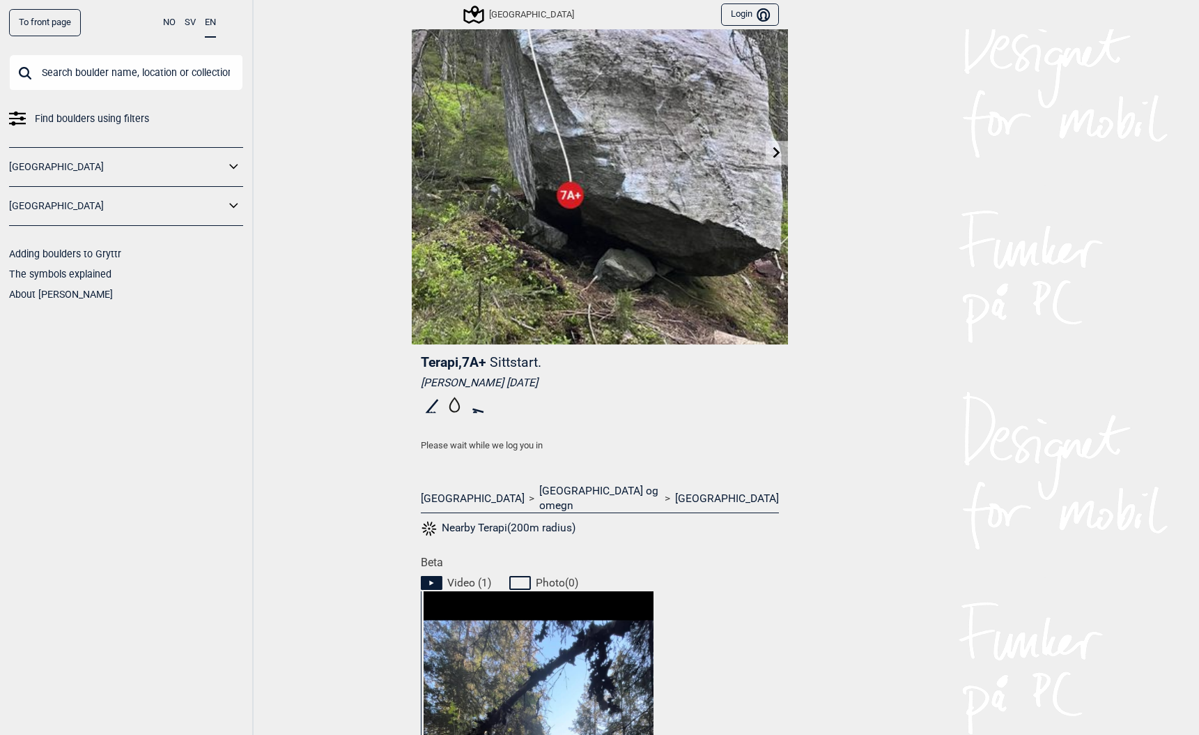
scroll to position [89, 0]
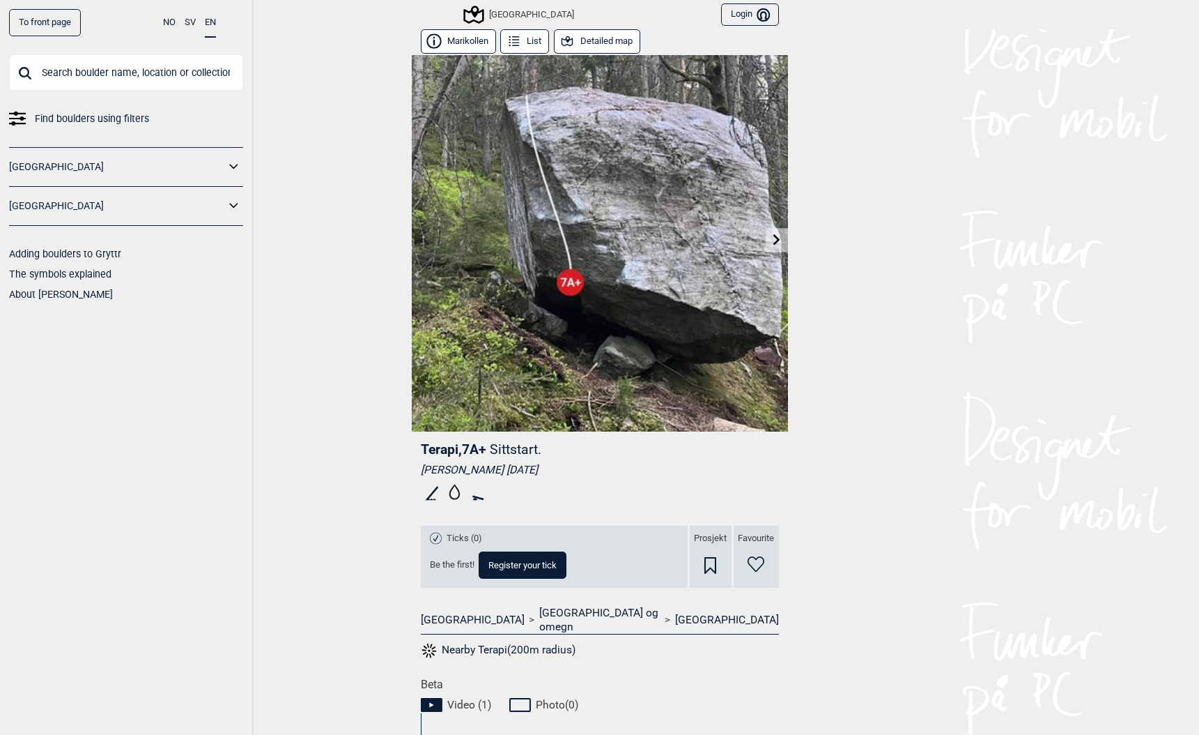
click at [774, 245] on link at bounding box center [777, 240] width 22 height 23
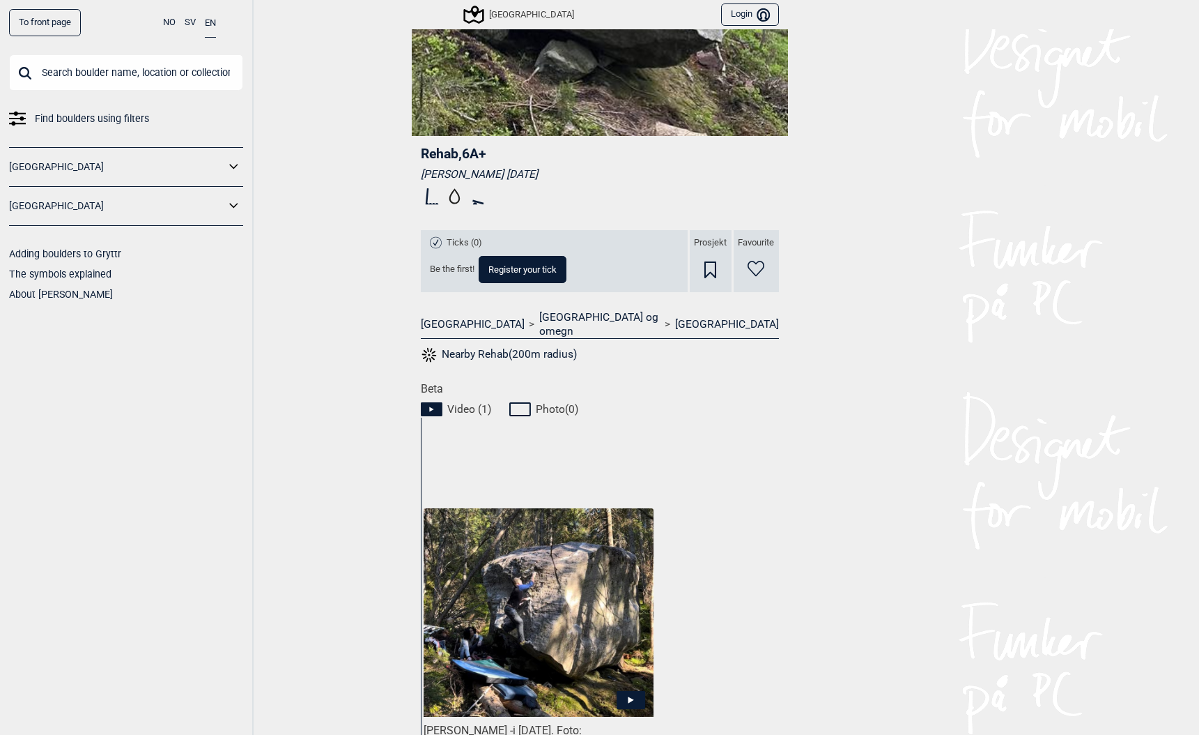
scroll to position [139, 0]
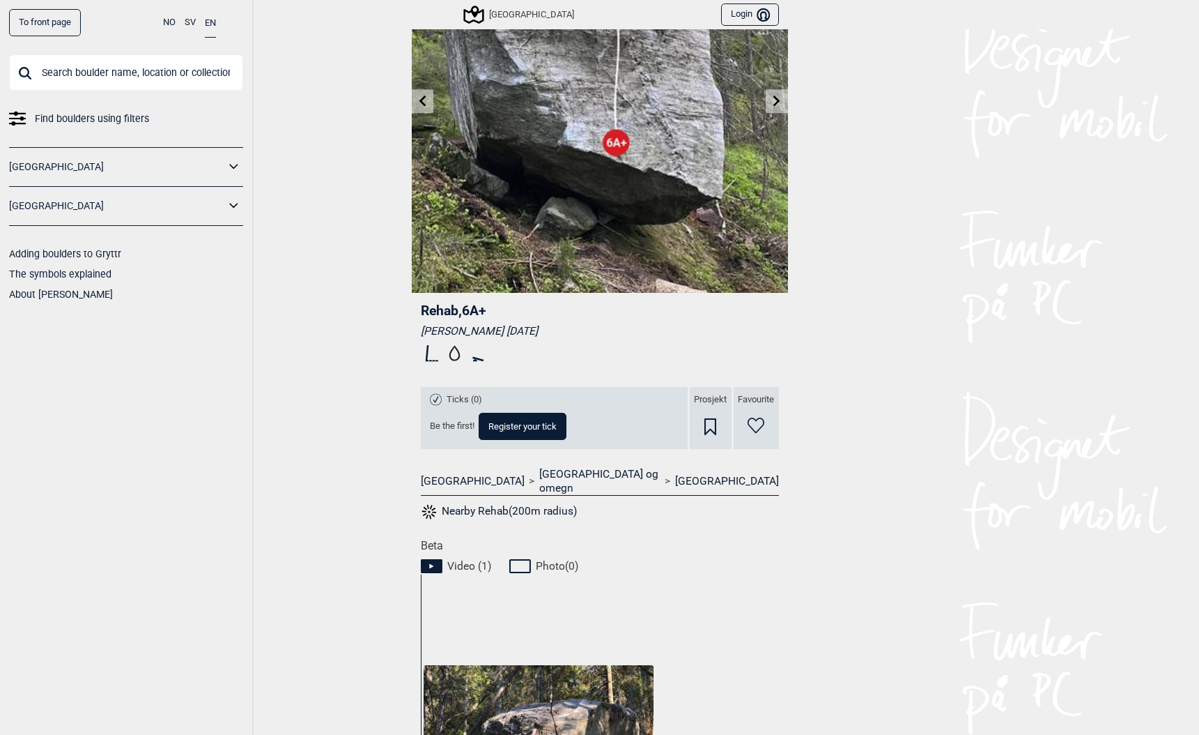
click at [776, 98] on icon at bounding box center [777, 100] width 7 height 11
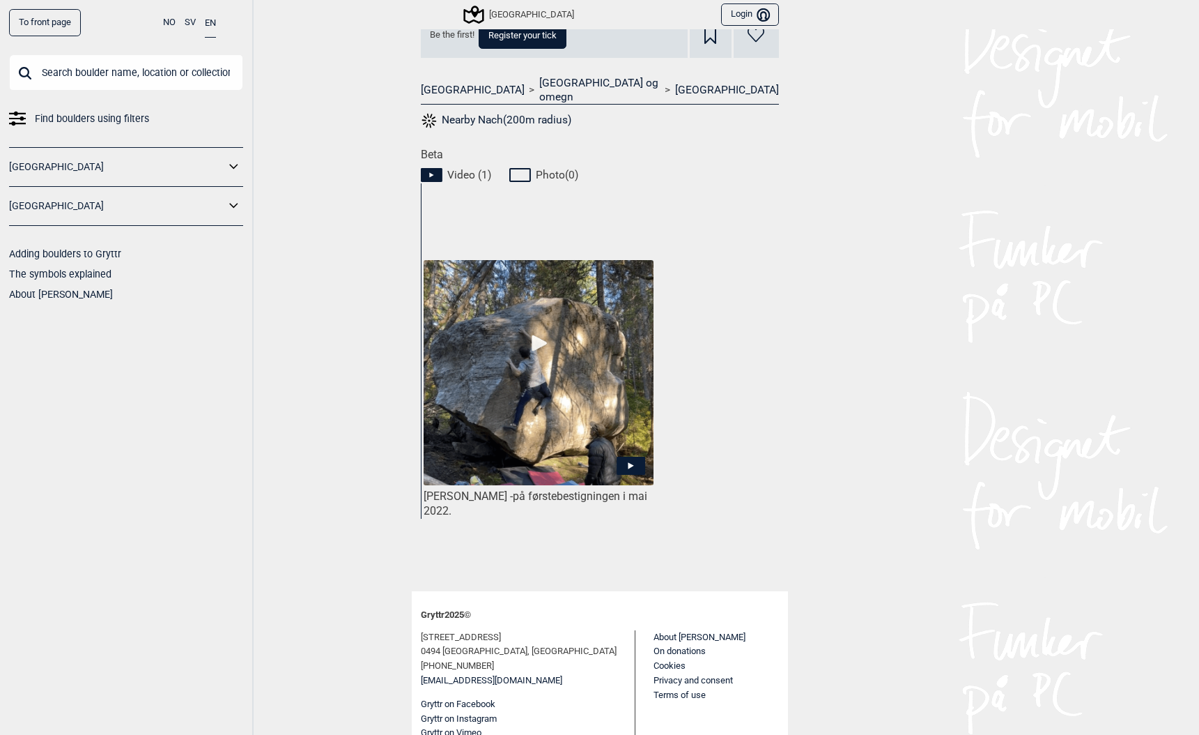
scroll to position [528, 0]
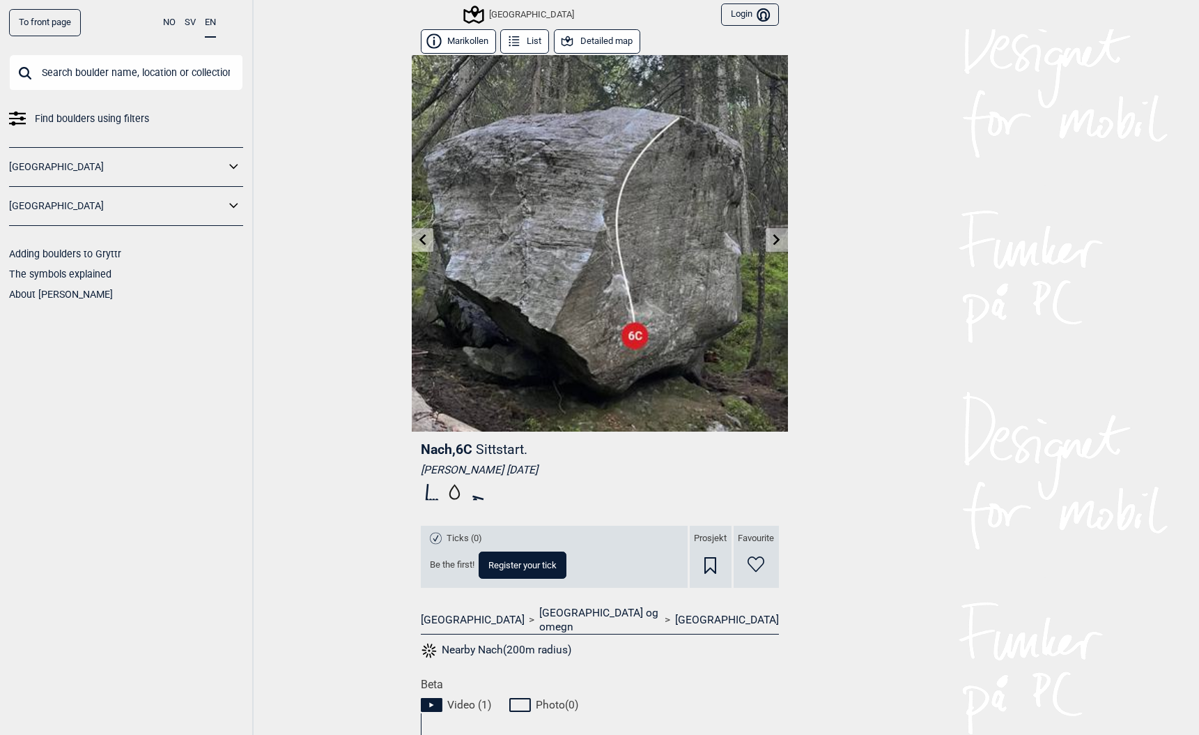
click at [778, 239] on icon at bounding box center [777, 238] width 7 height 11
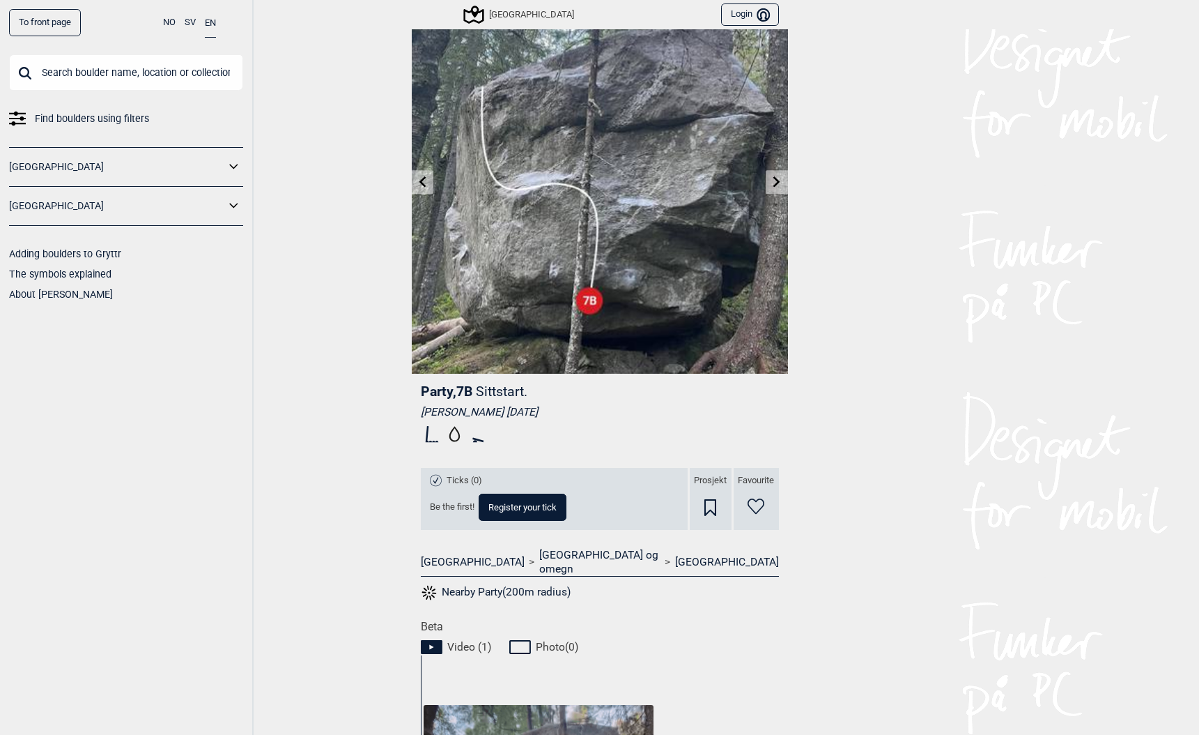
scroll to position [19, 0]
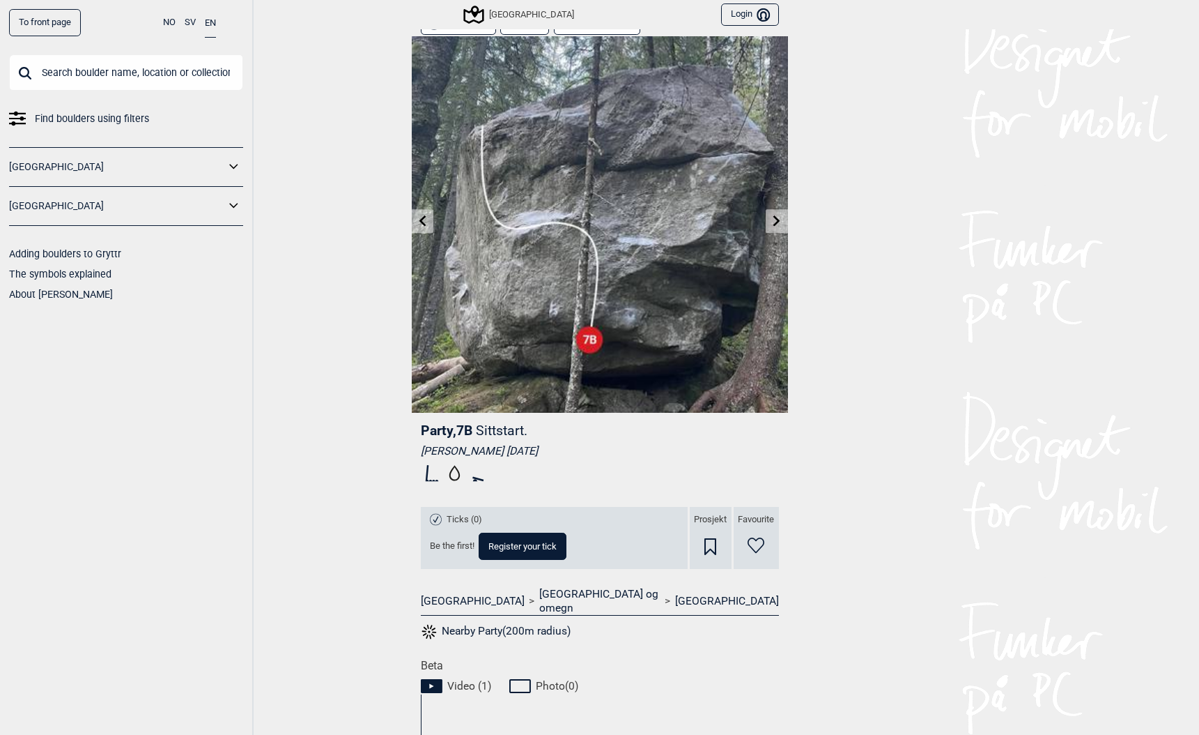
click at [776, 224] on icon at bounding box center [777, 220] width 7 height 11
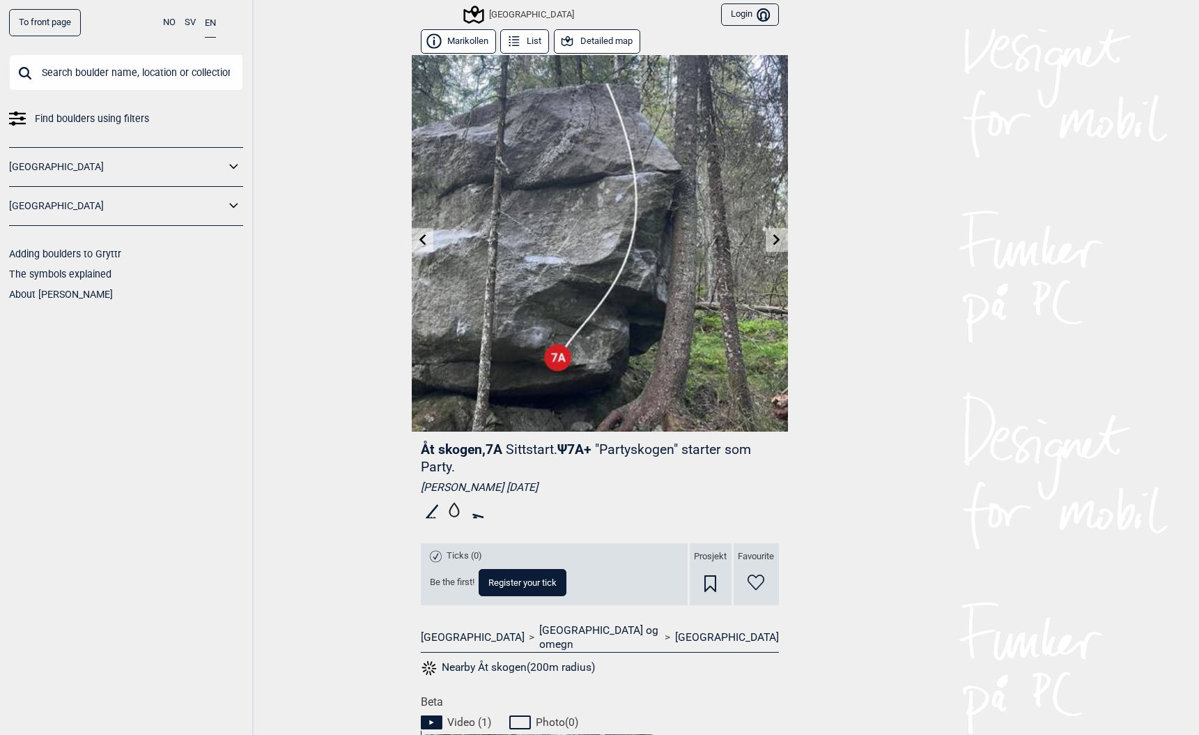
click at [779, 238] on icon at bounding box center [776, 238] width 11 height 11
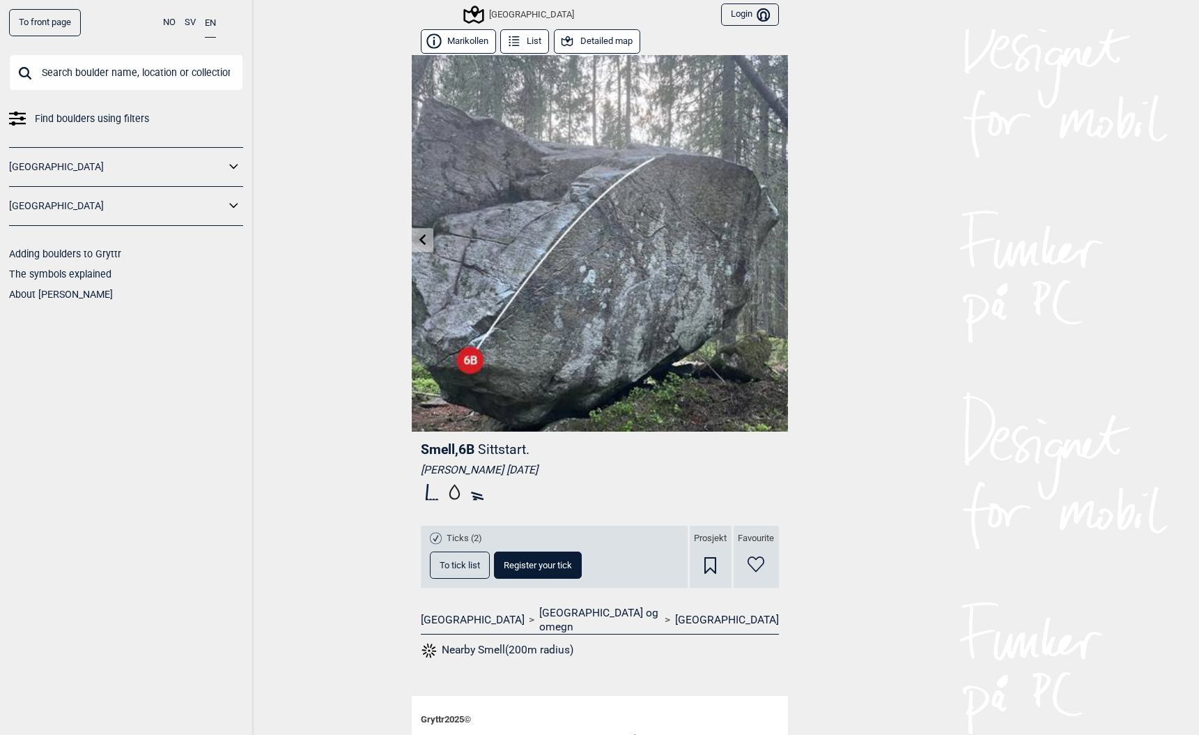
click at [45, 20] on link "To front page" at bounding box center [45, 22] width 72 height 27
